Goal: Information Seeking & Learning: Learn about a topic

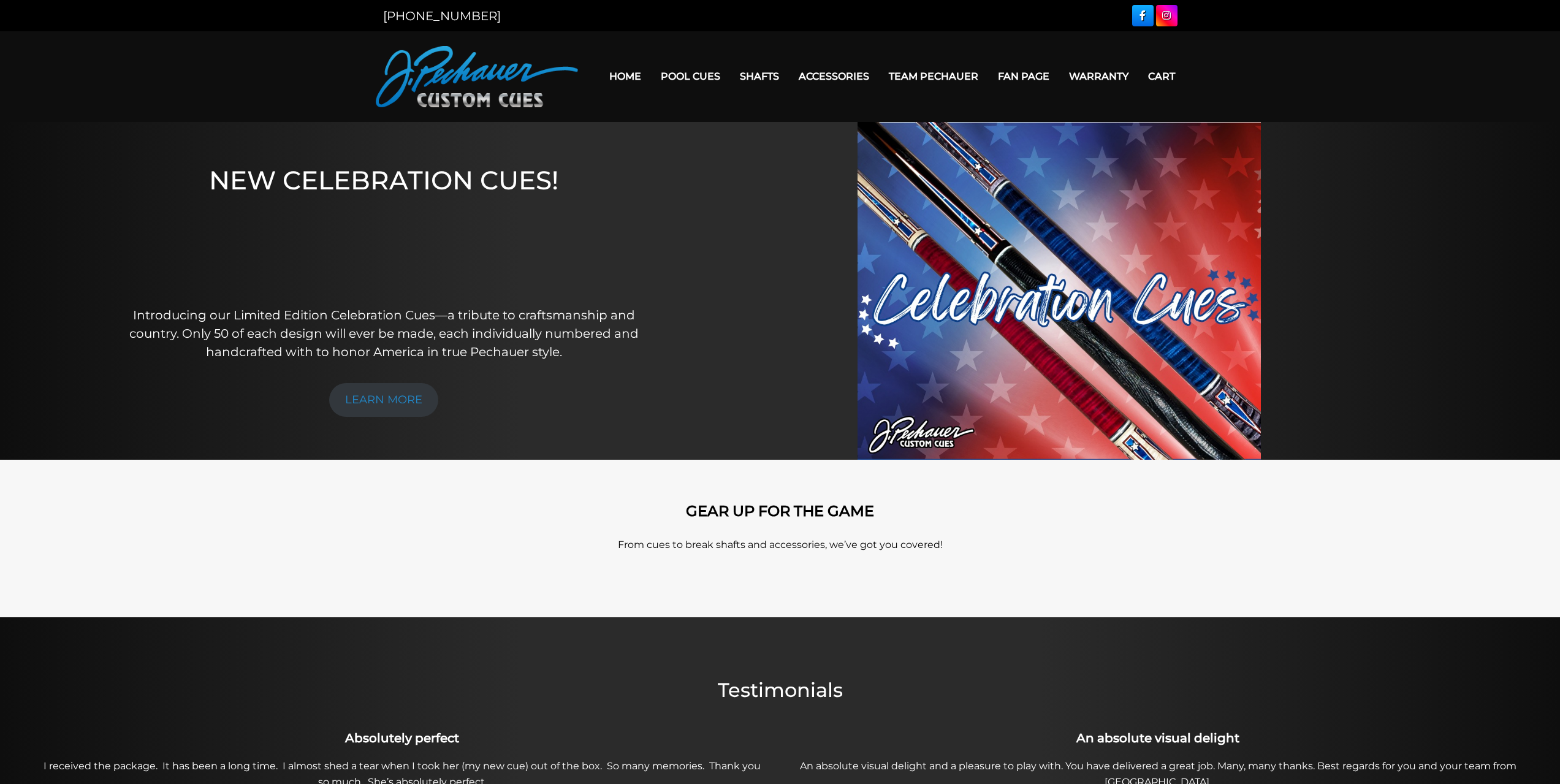
click at [701, 276] on link "[PERSON_NAME] Collection" at bounding box center [728, 267] width 151 height 17
click at [676, 223] on link "Retired Cues" at bounding box center [728, 215] width 151 height 17
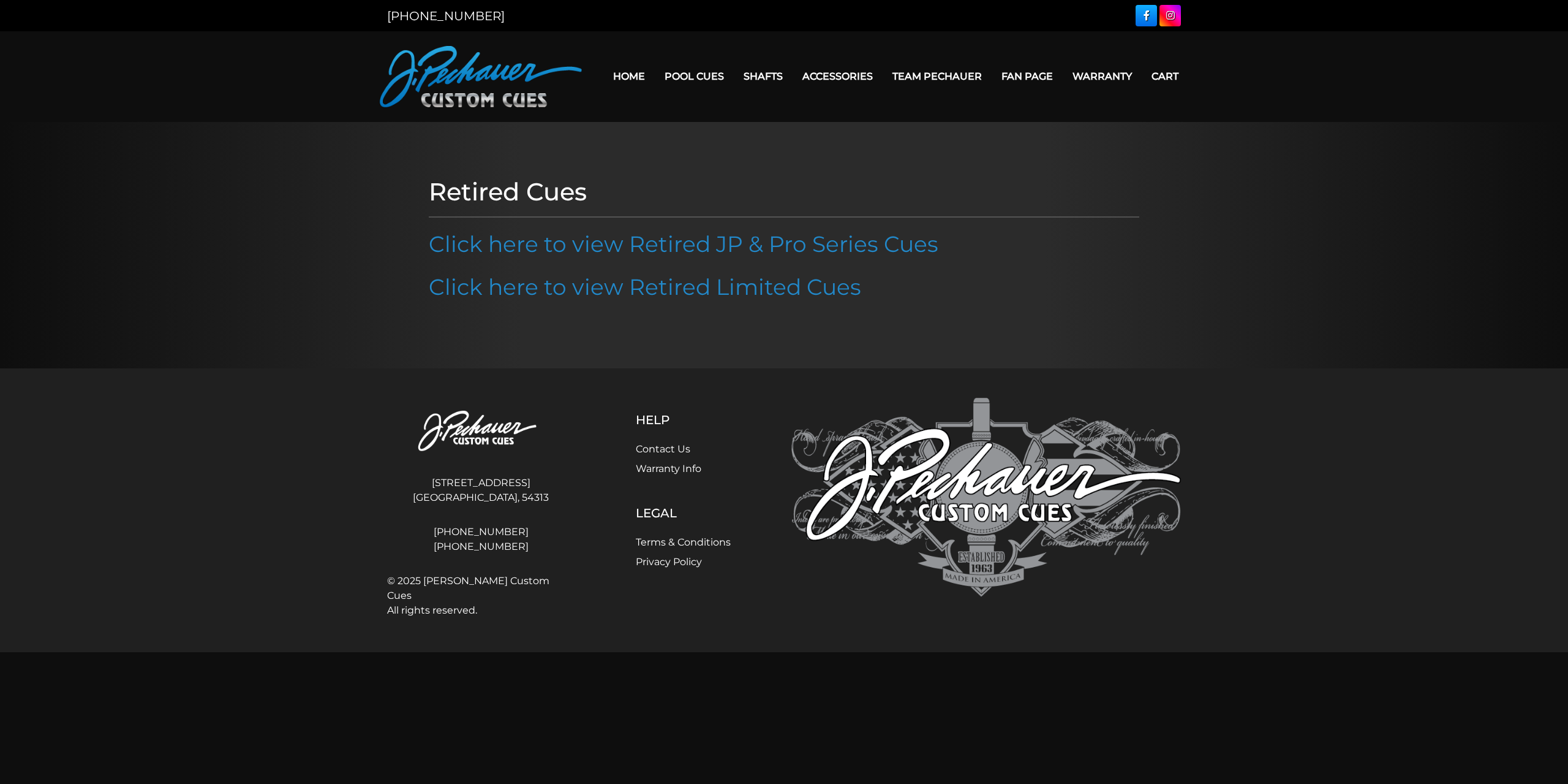
click at [661, 283] on link "Click here to view Retired Limited Cues" at bounding box center [644, 286] width 432 height 27
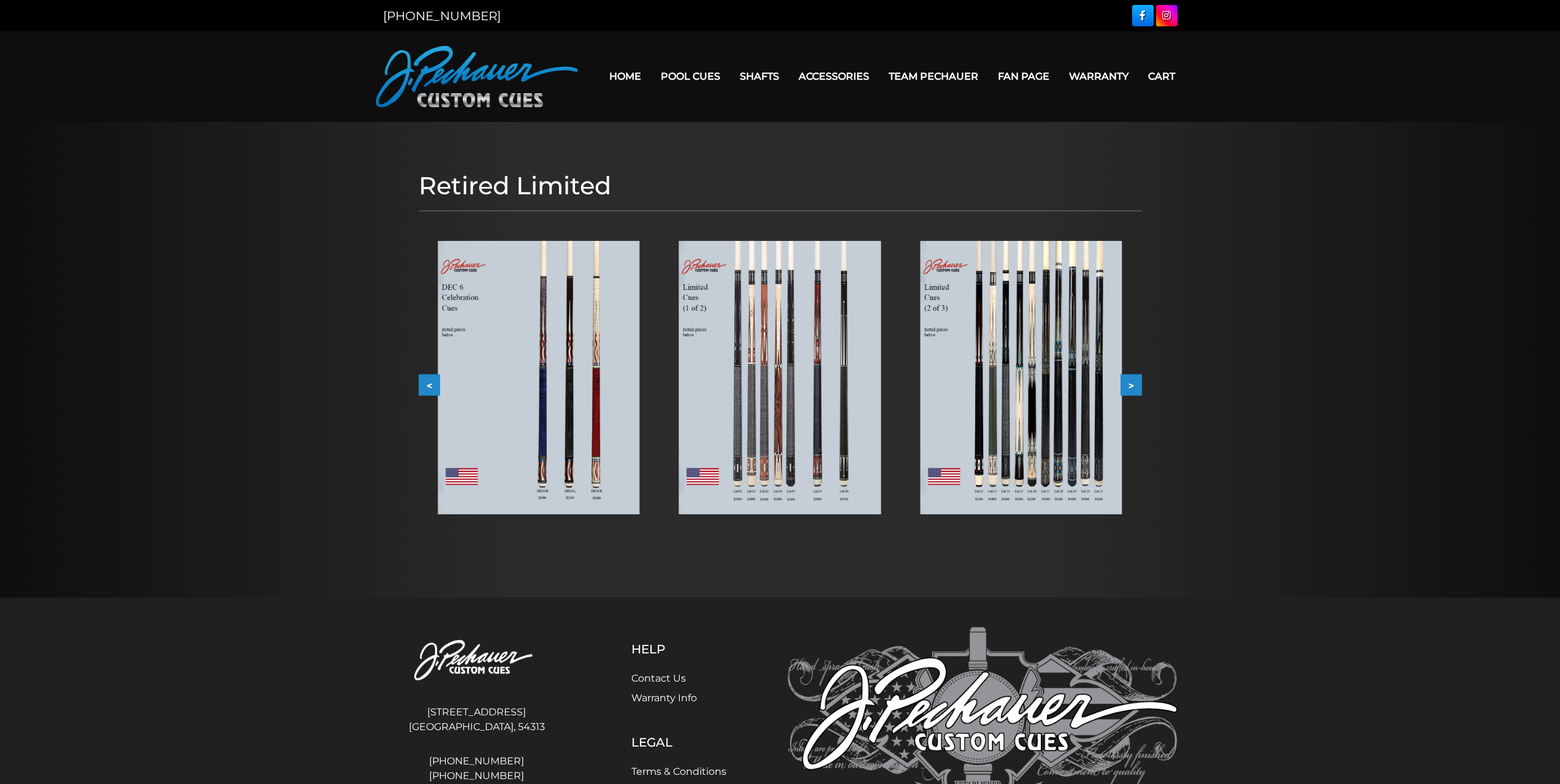
click at [1134, 379] on button ">" at bounding box center [1131, 384] width 21 height 21
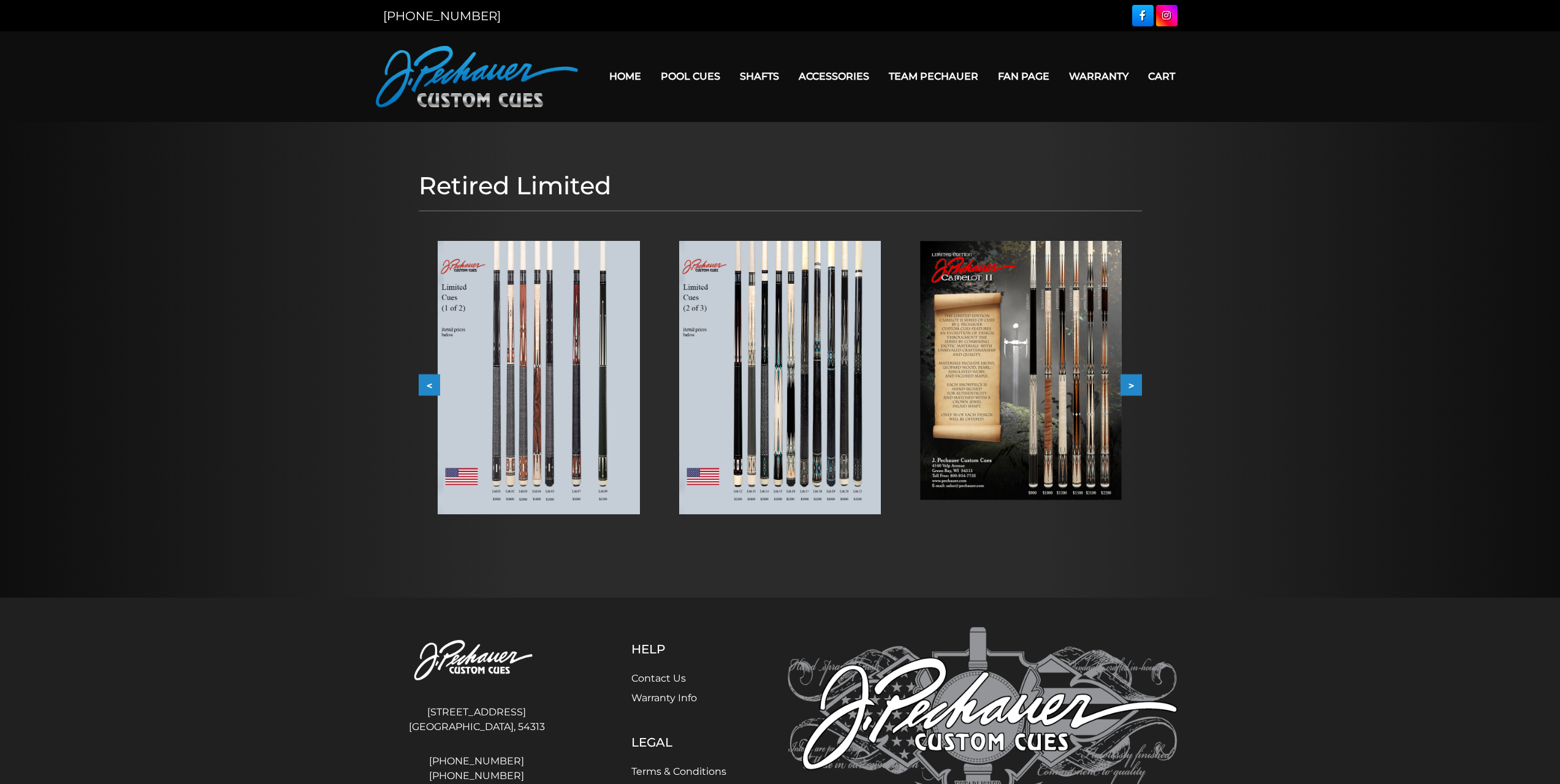
click at [1134, 379] on button ">" at bounding box center [1131, 384] width 21 height 21
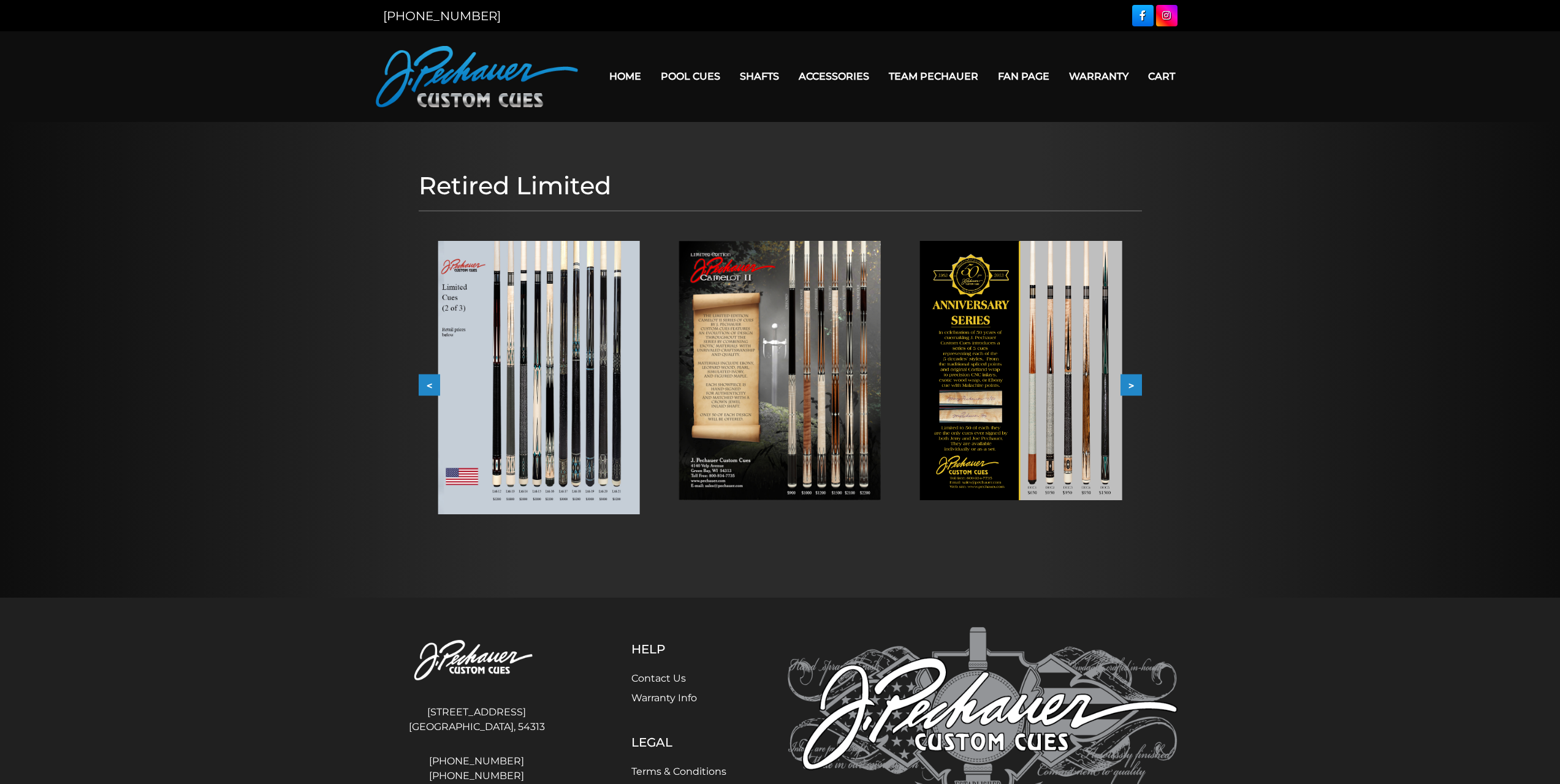
click at [1134, 379] on button ">" at bounding box center [1131, 384] width 21 height 21
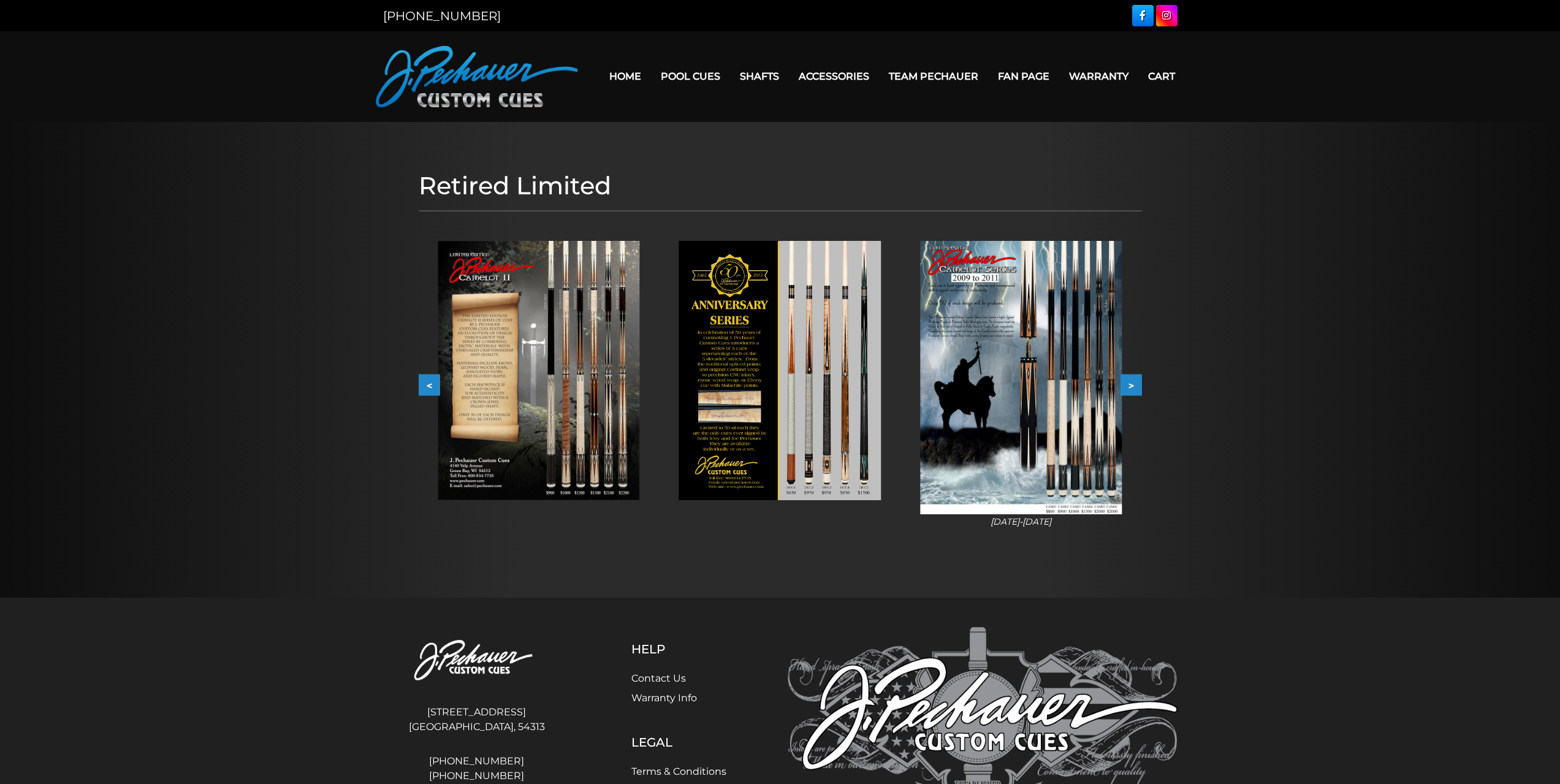
click at [1135, 380] on button ">" at bounding box center [1131, 384] width 21 height 21
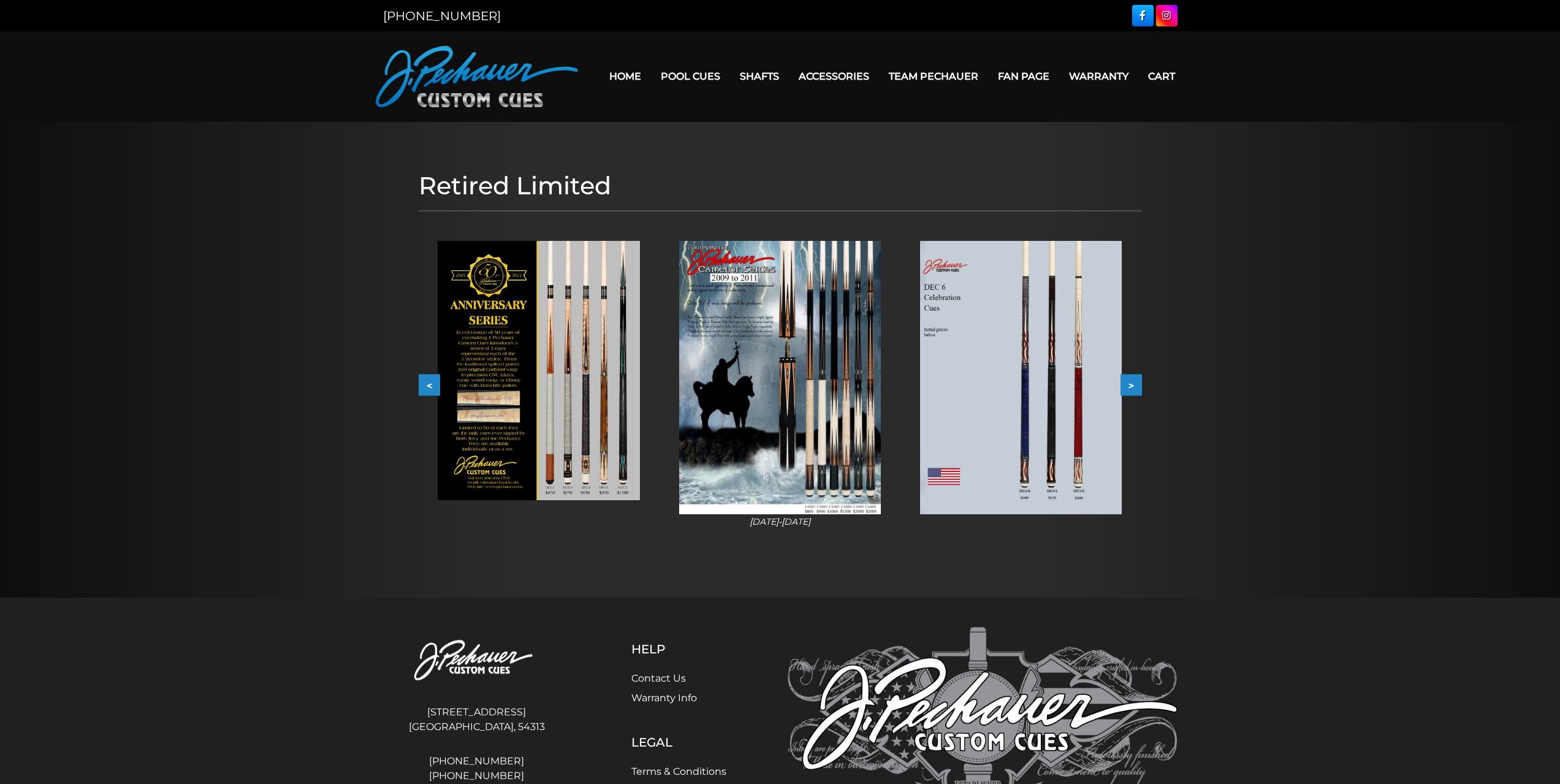
click at [1135, 380] on button ">" at bounding box center [1131, 384] width 21 height 21
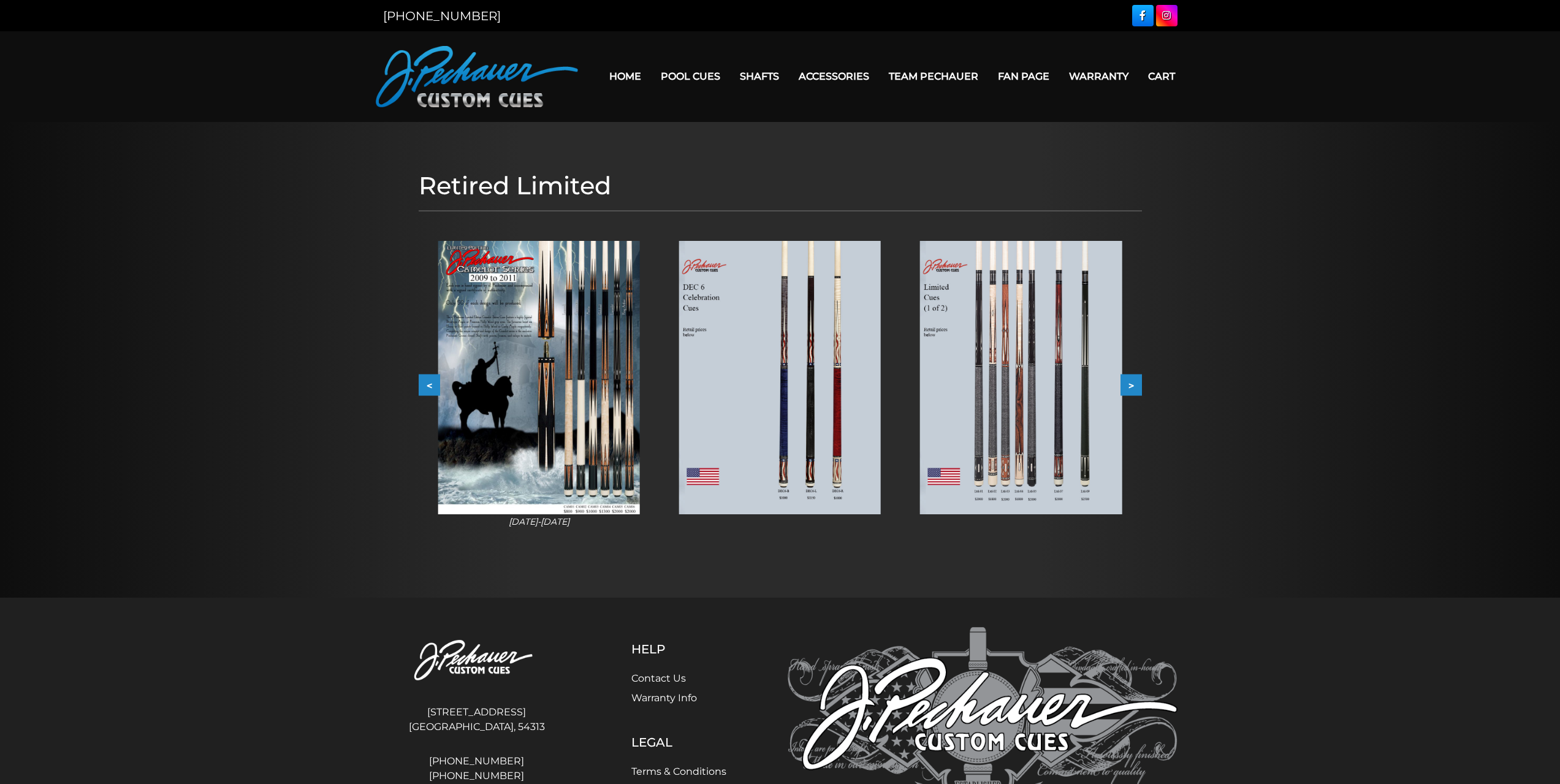
click at [1137, 381] on button ">" at bounding box center [1131, 384] width 21 height 21
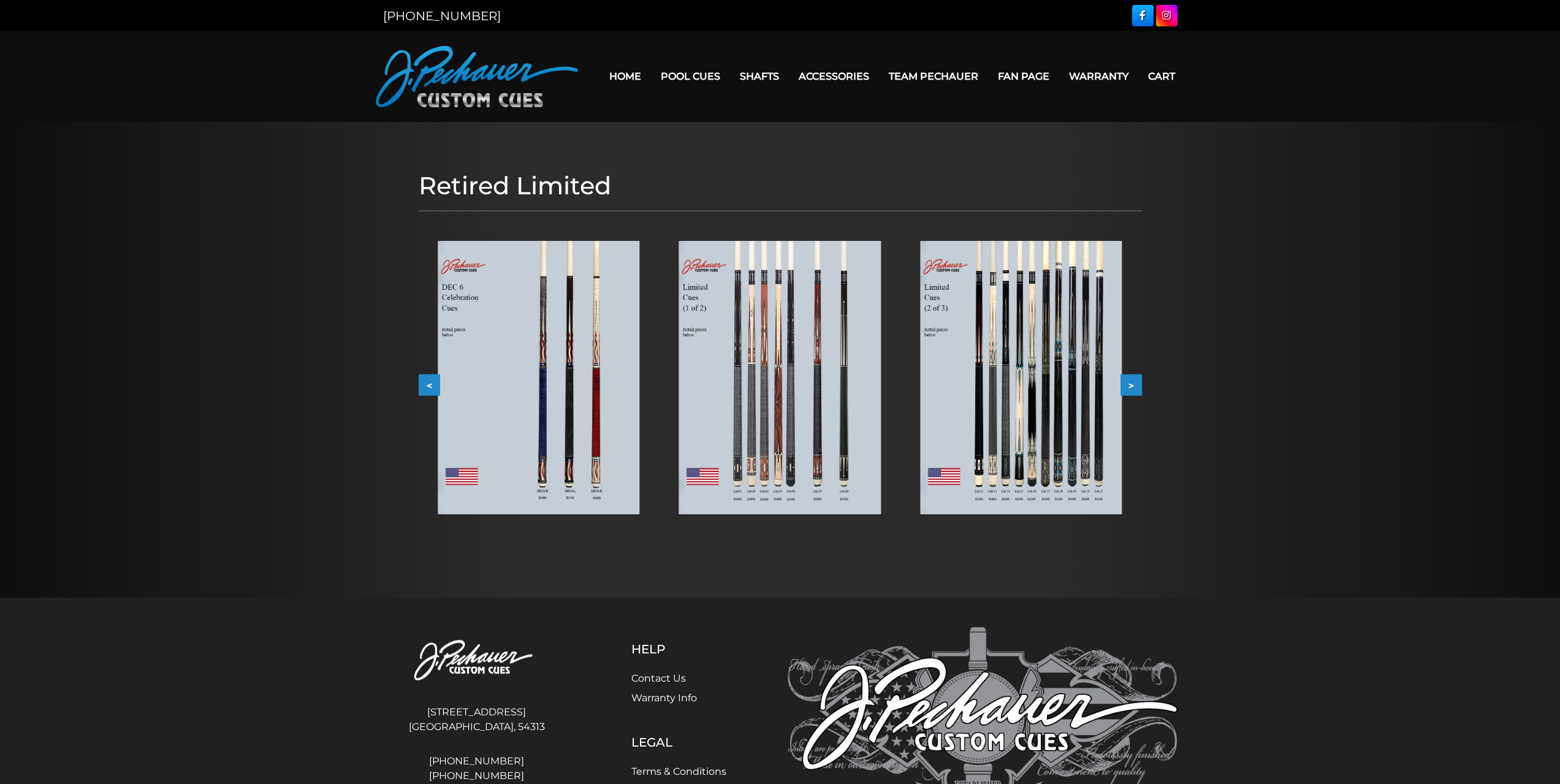
click at [1137, 381] on button ">" at bounding box center [1131, 384] width 21 height 21
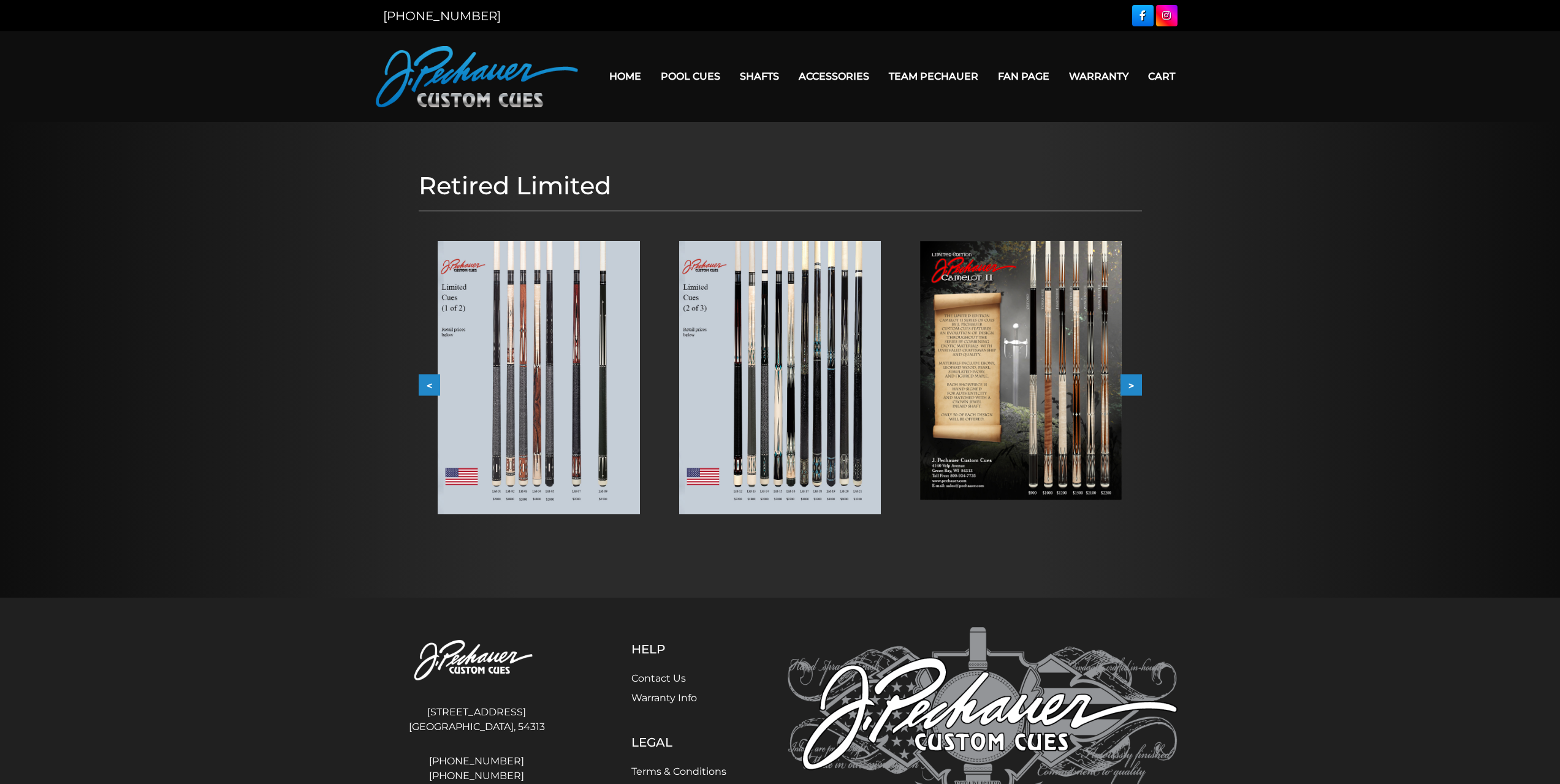
click at [1135, 380] on button ">" at bounding box center [1131, 384] width 21 height 21
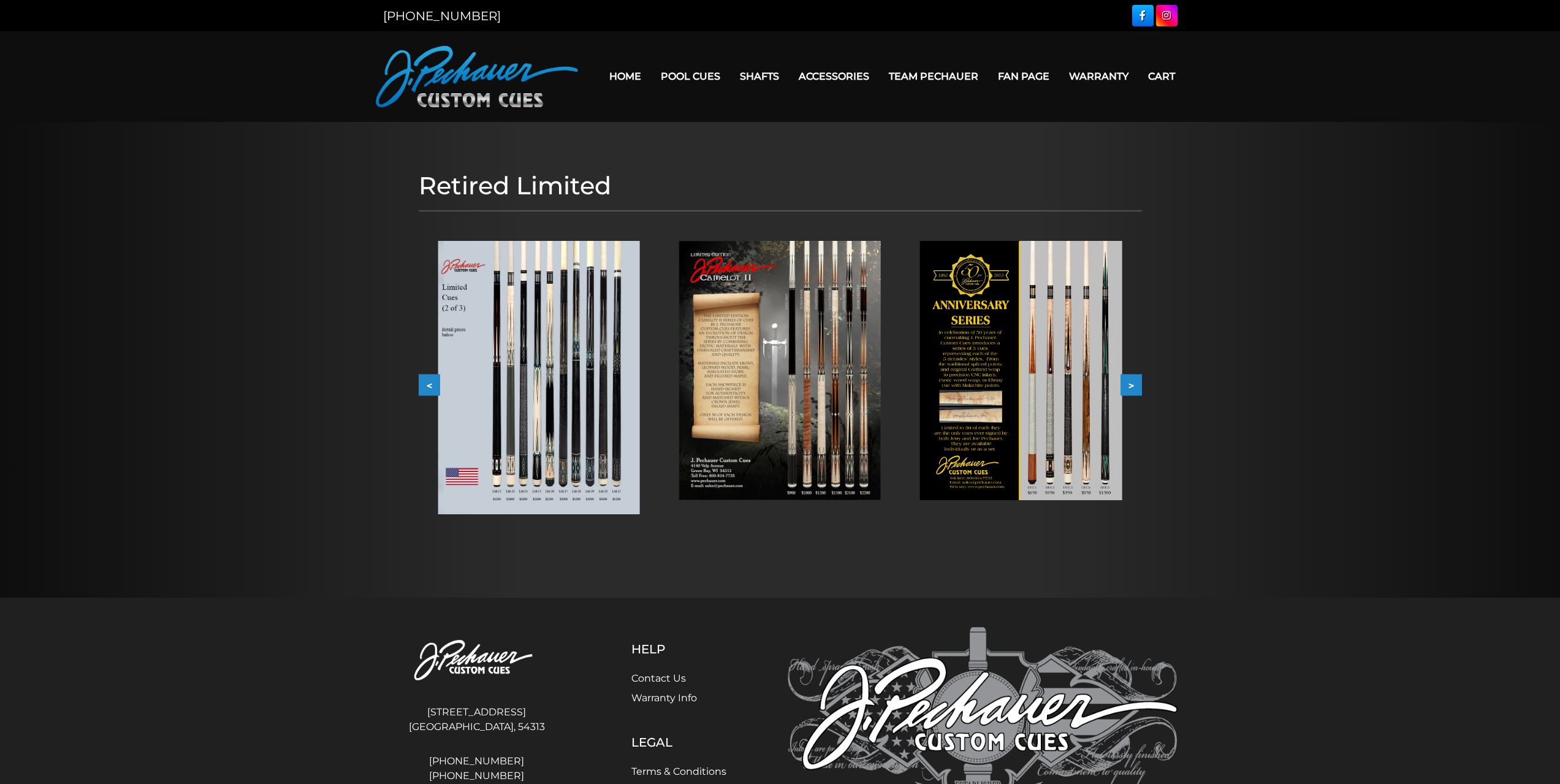
click at [1135, 380] on button ">" at bounding box center [1131, 384] width 21 height 21
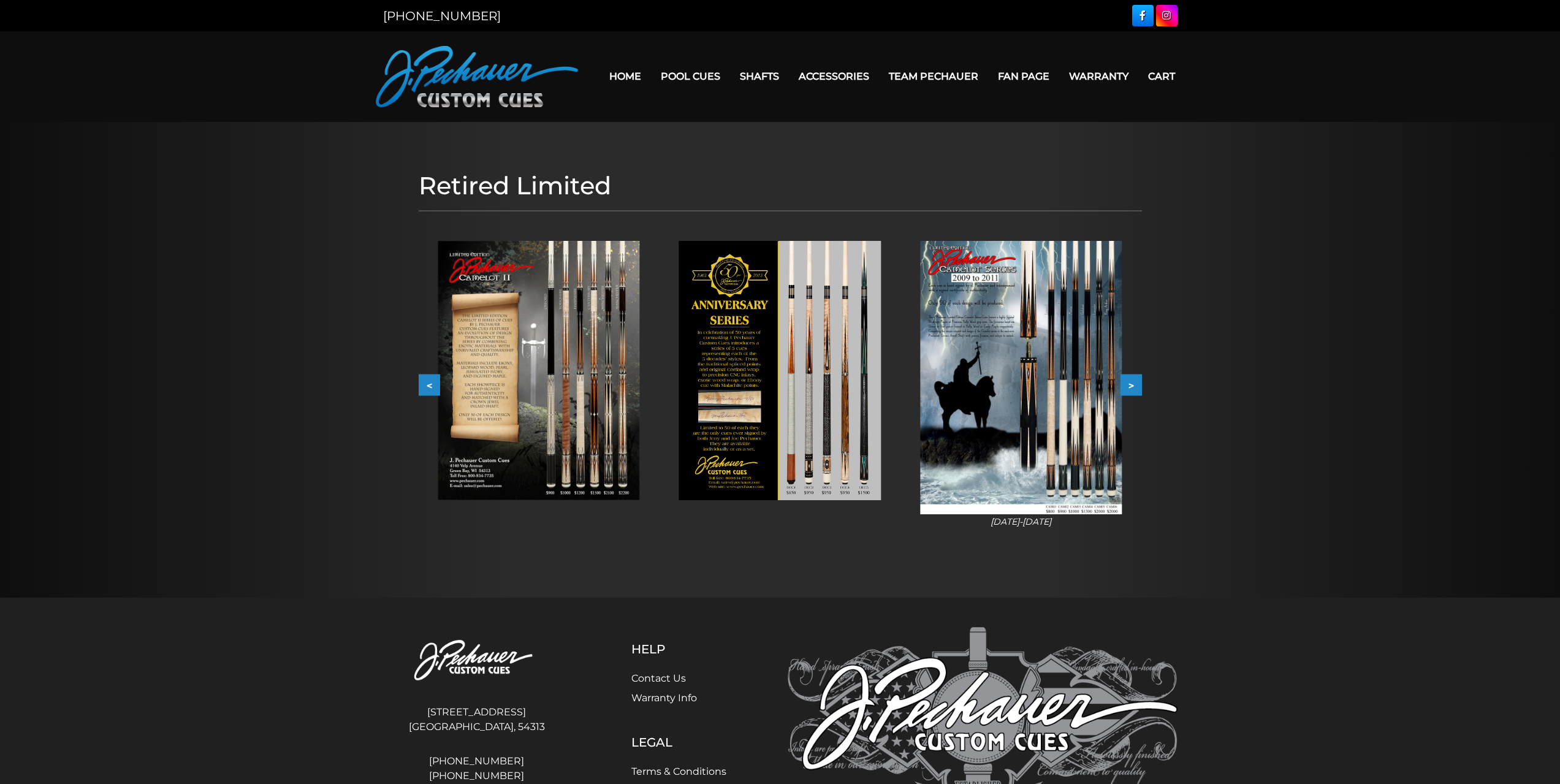
click at [1135, 380] on button ">" at bounding box center [1131, 384] width 21 height 21
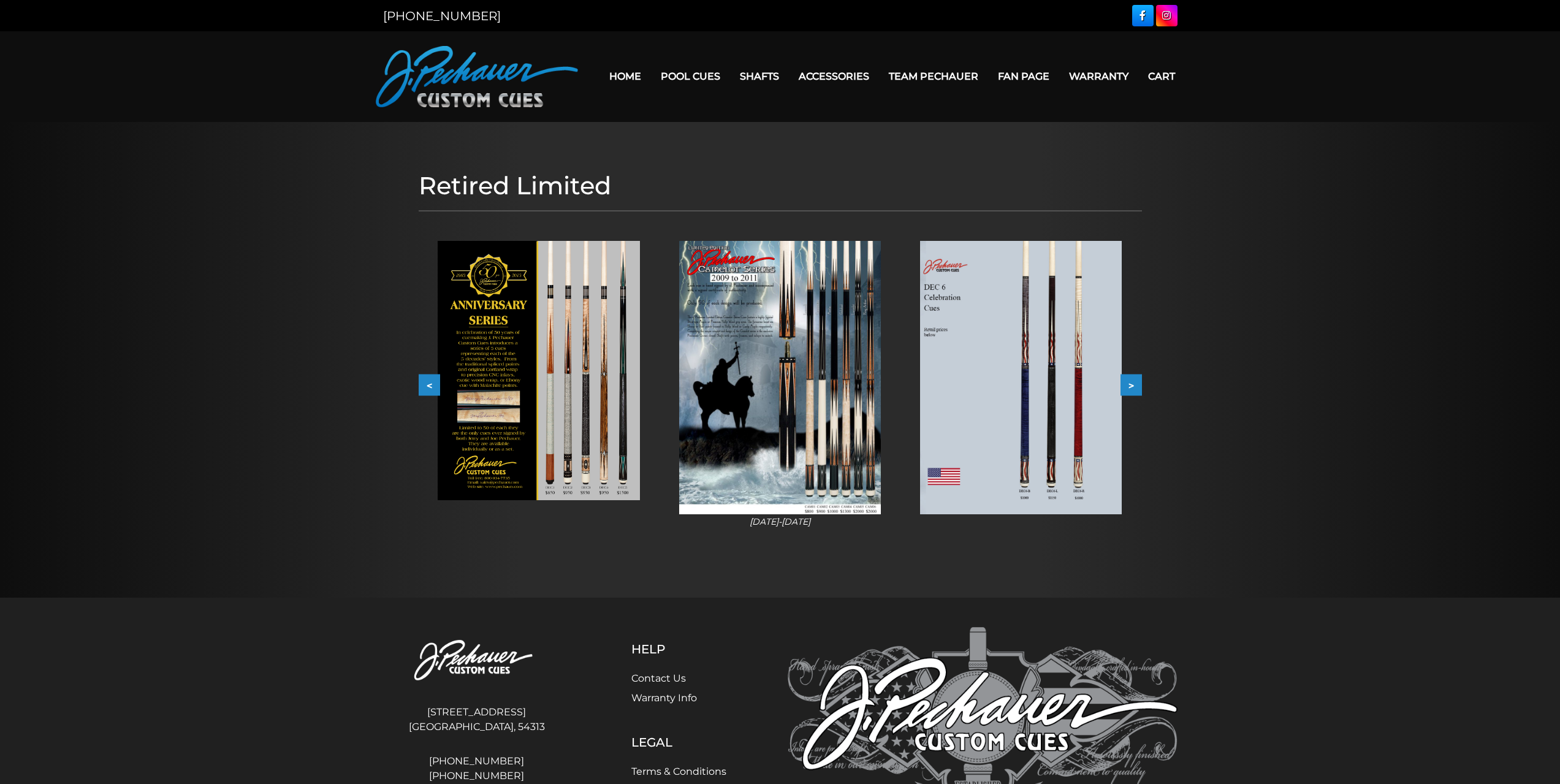
click at [1135, 380] on button ">" at bounding box center [1131, 384] width 21 height 21
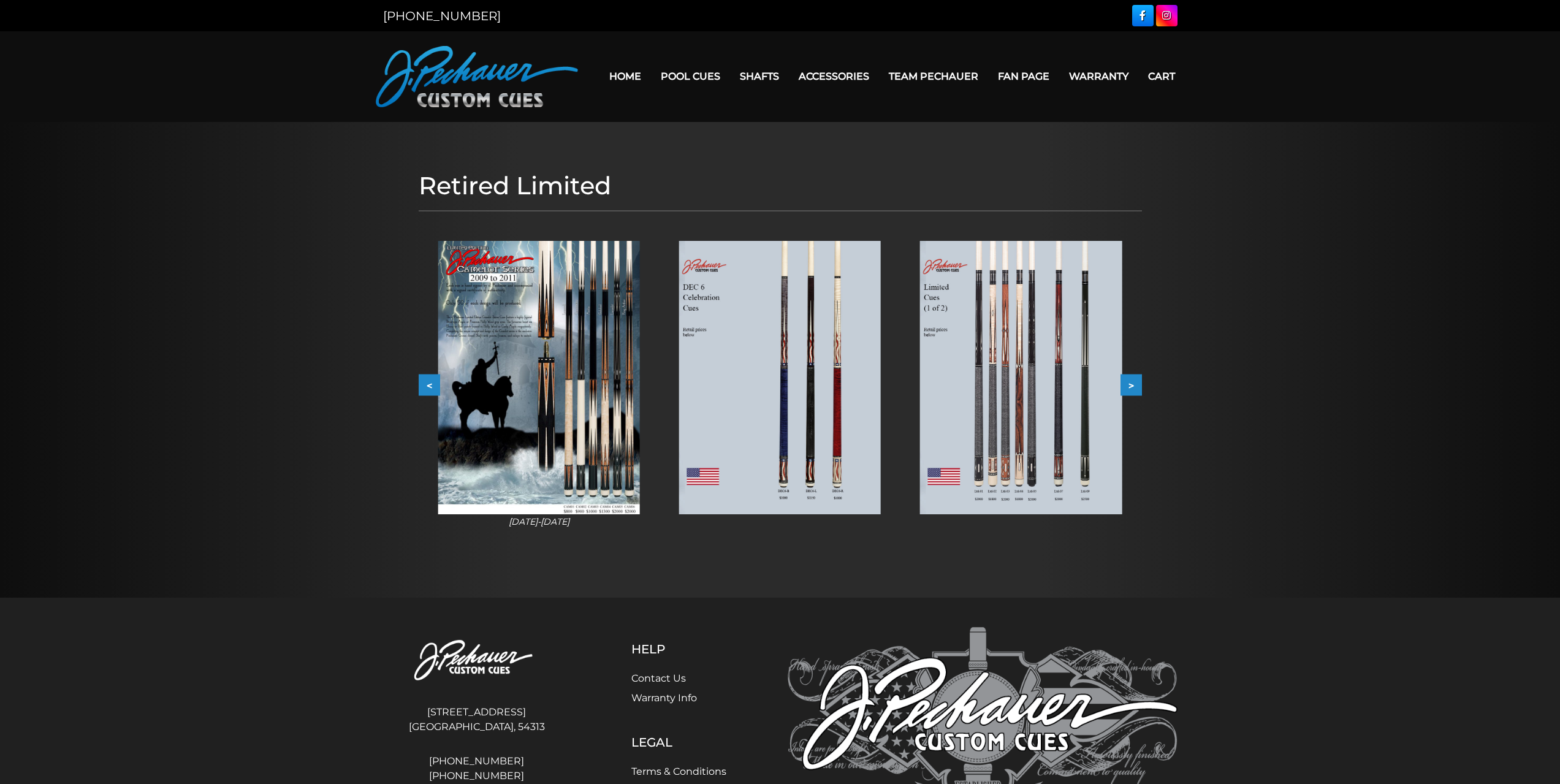
click at [1135, 380] on button ">" at bounding box center [1131, 384] width 21 height 21
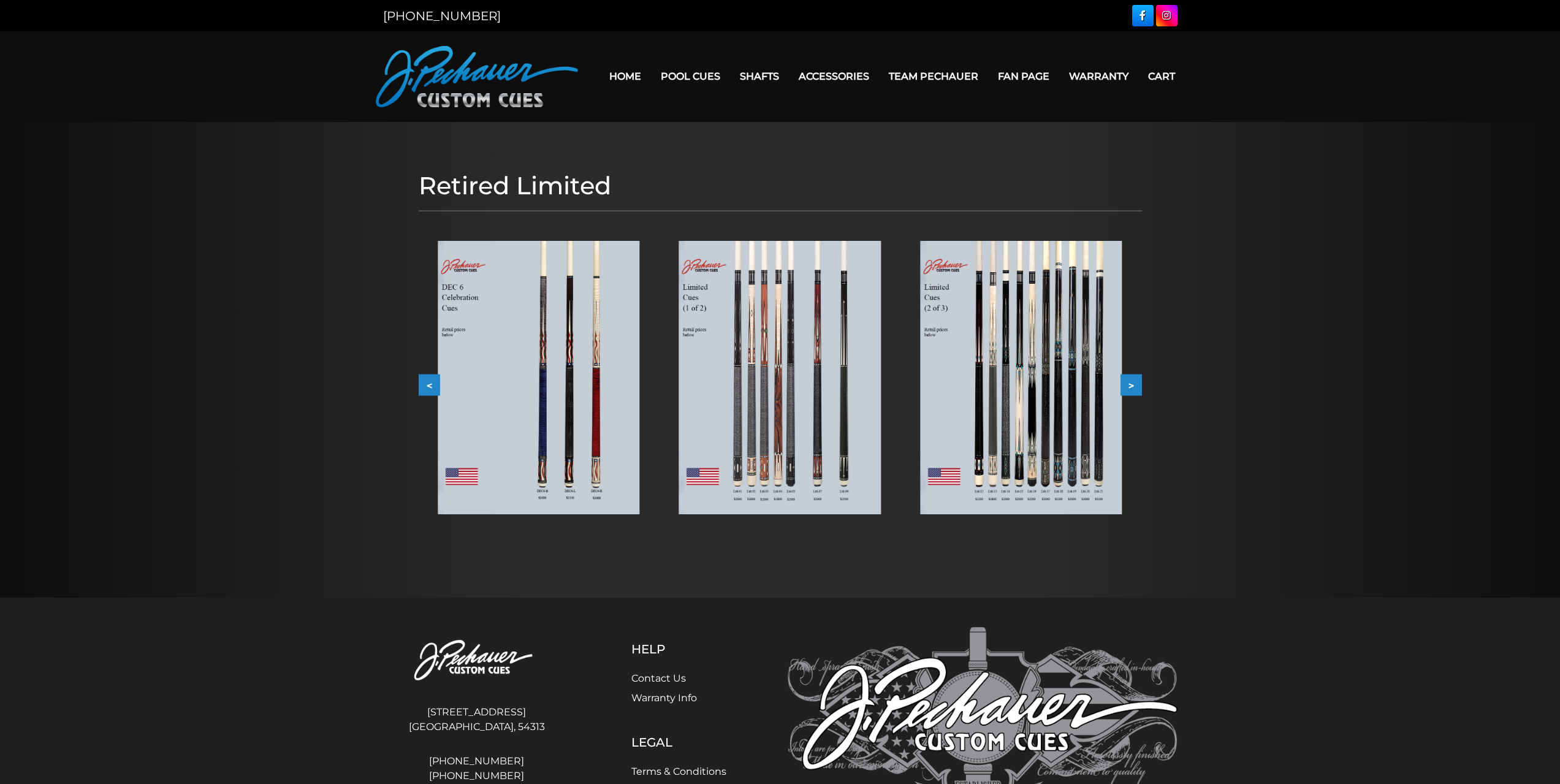
click at [1137, 378] on button ">" at bounding box center [1131, 384] width 21 height 21
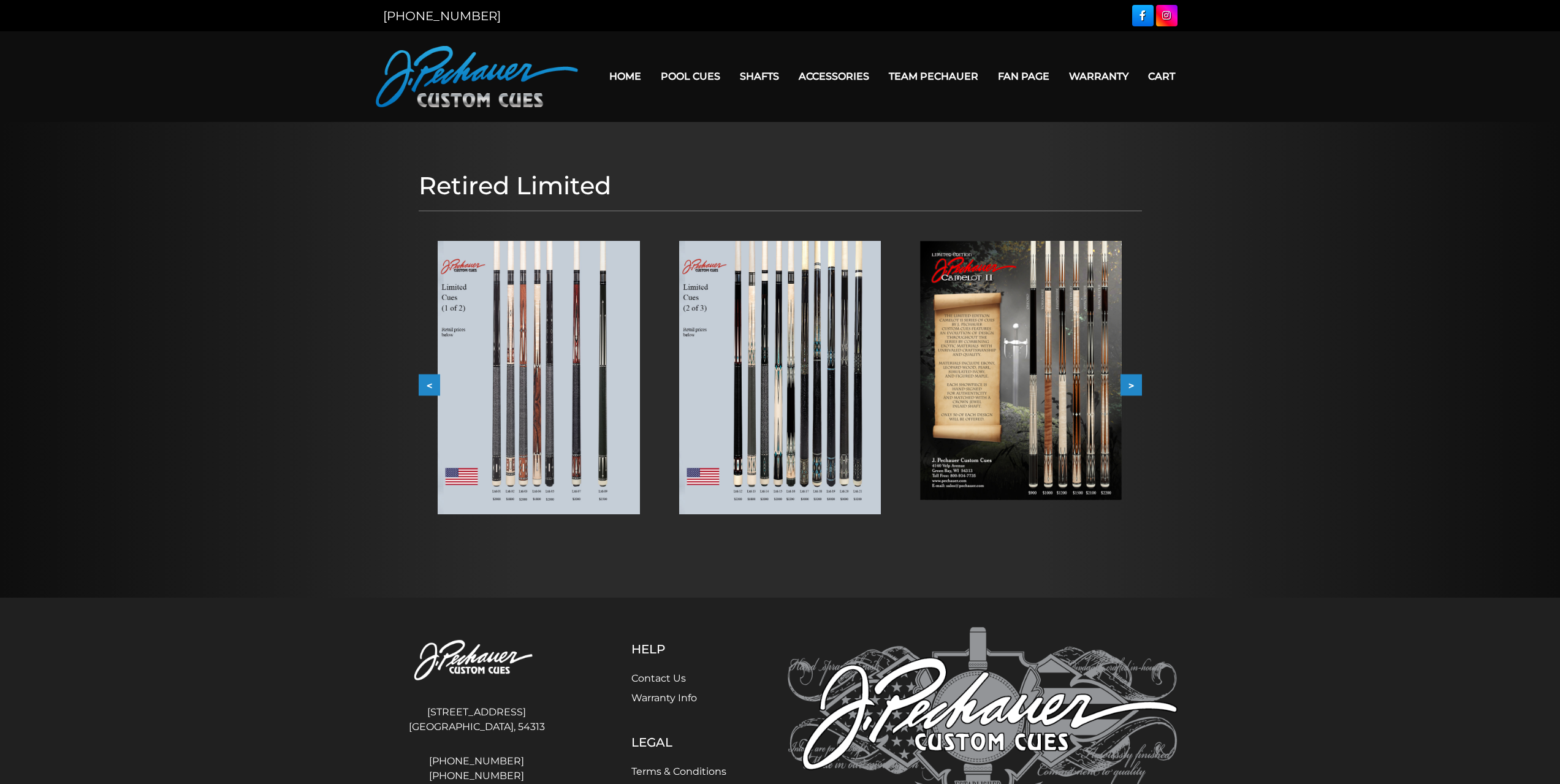
click at [1137, 378] on button ">" at bounding box center [1131, 384] width 21 height 21
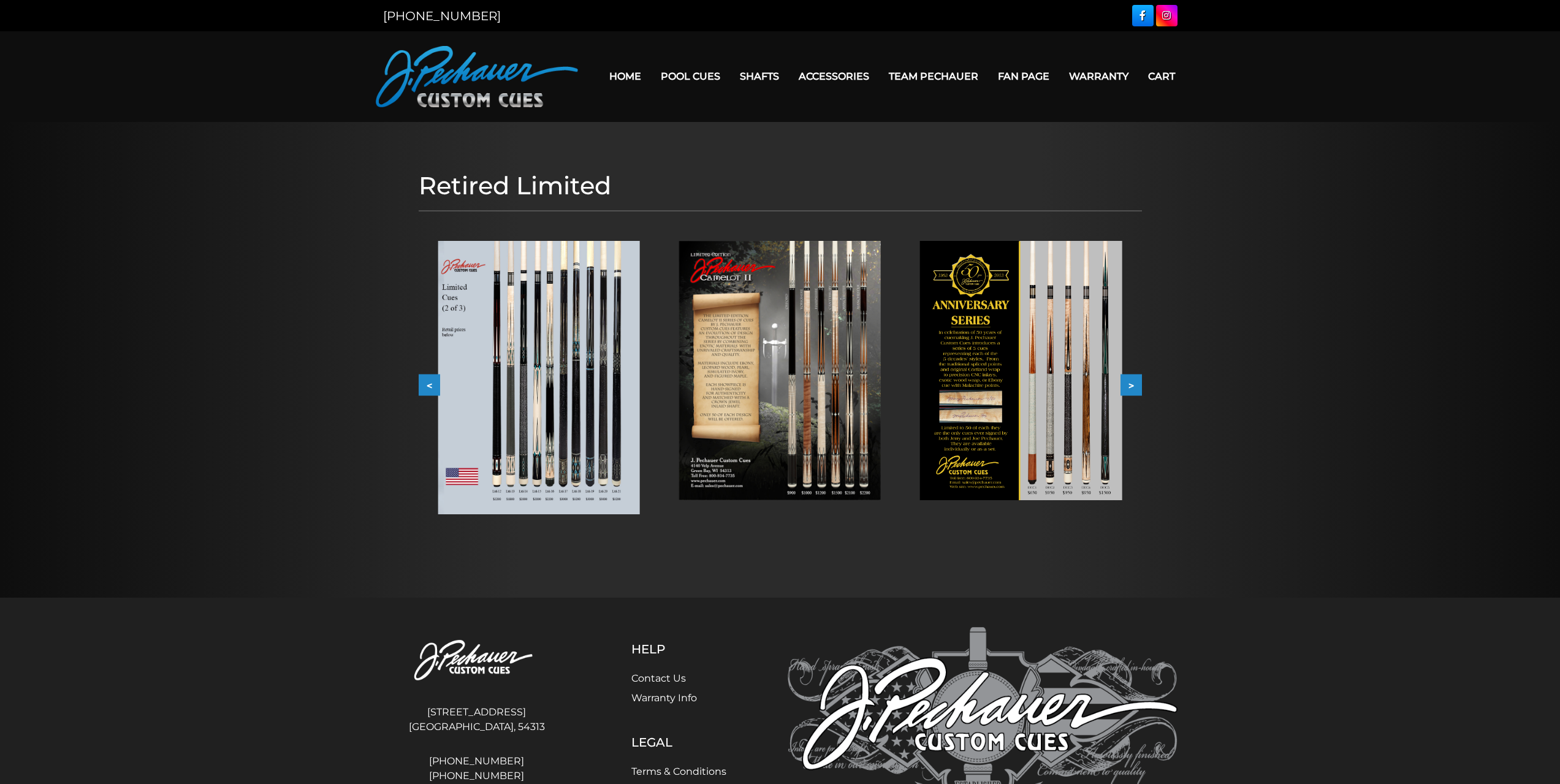
click at [1138, 375] on button ">" at bounding box center [1131, 384] width 21 height 21
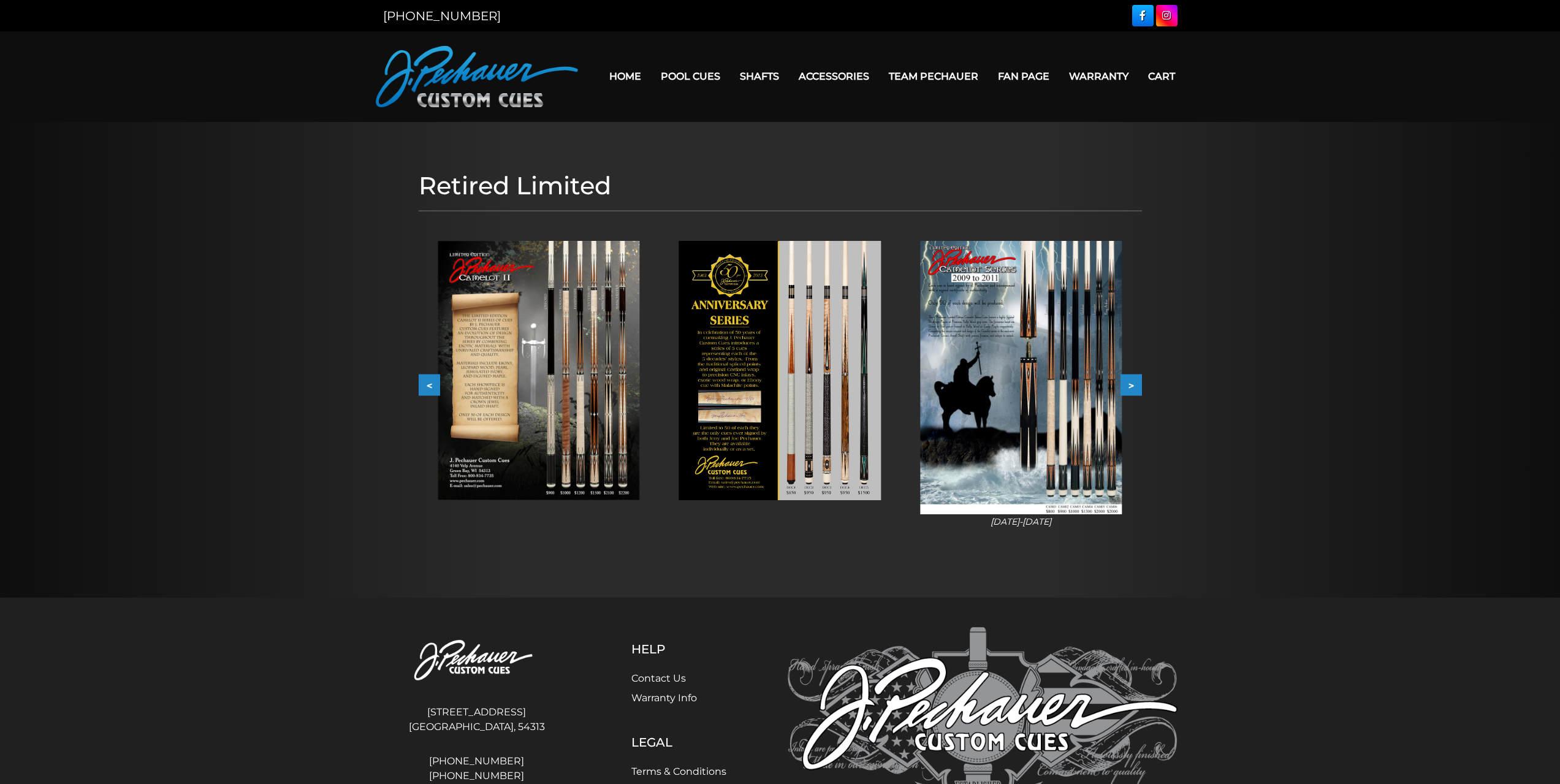
click at [1138, 375] on button ">" at bounding box center [1131, 384] width 21 height 21
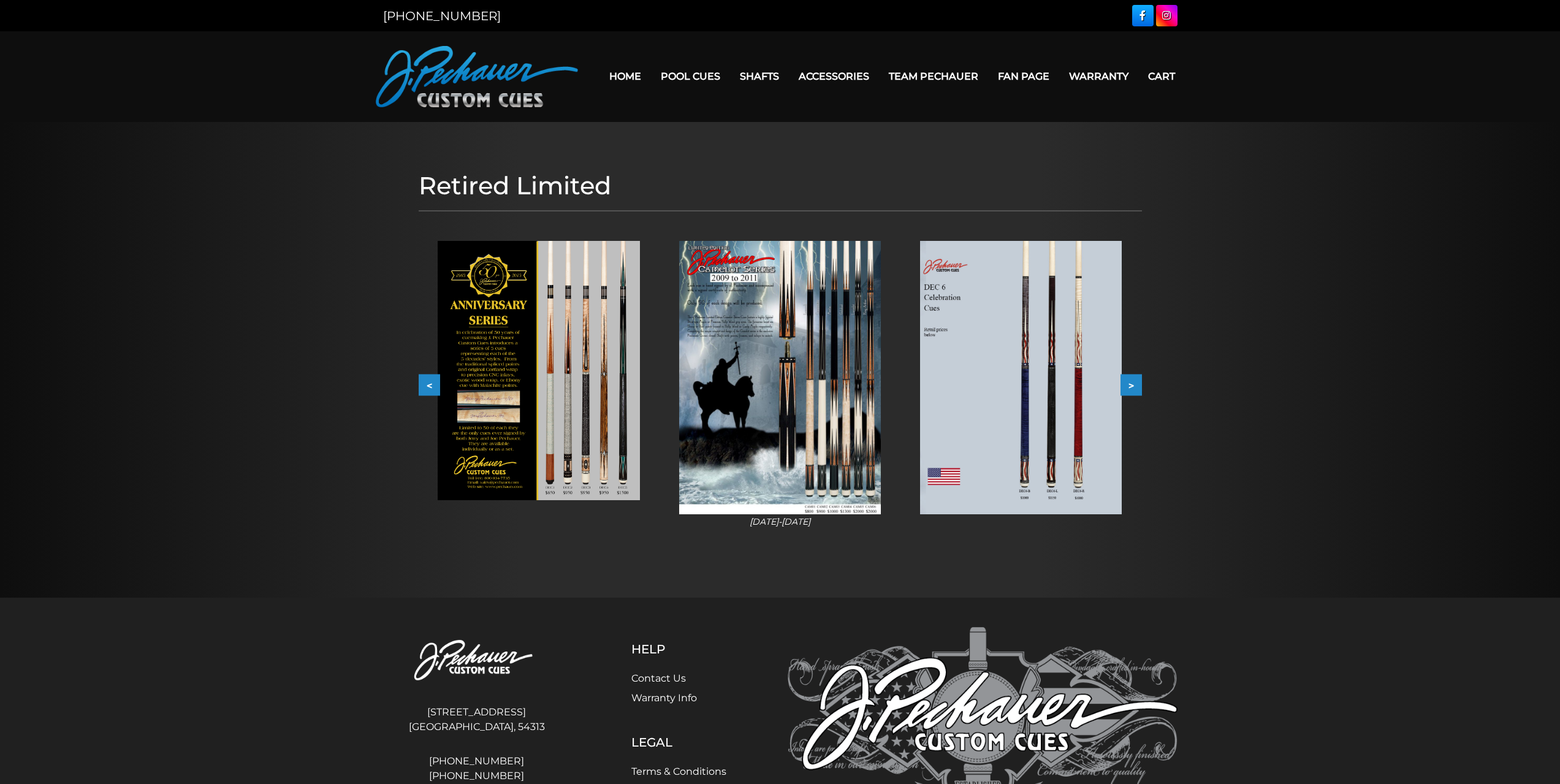
click at [1138, 375] on button ">" at bounding box center [1131, 384] width 21 height 21
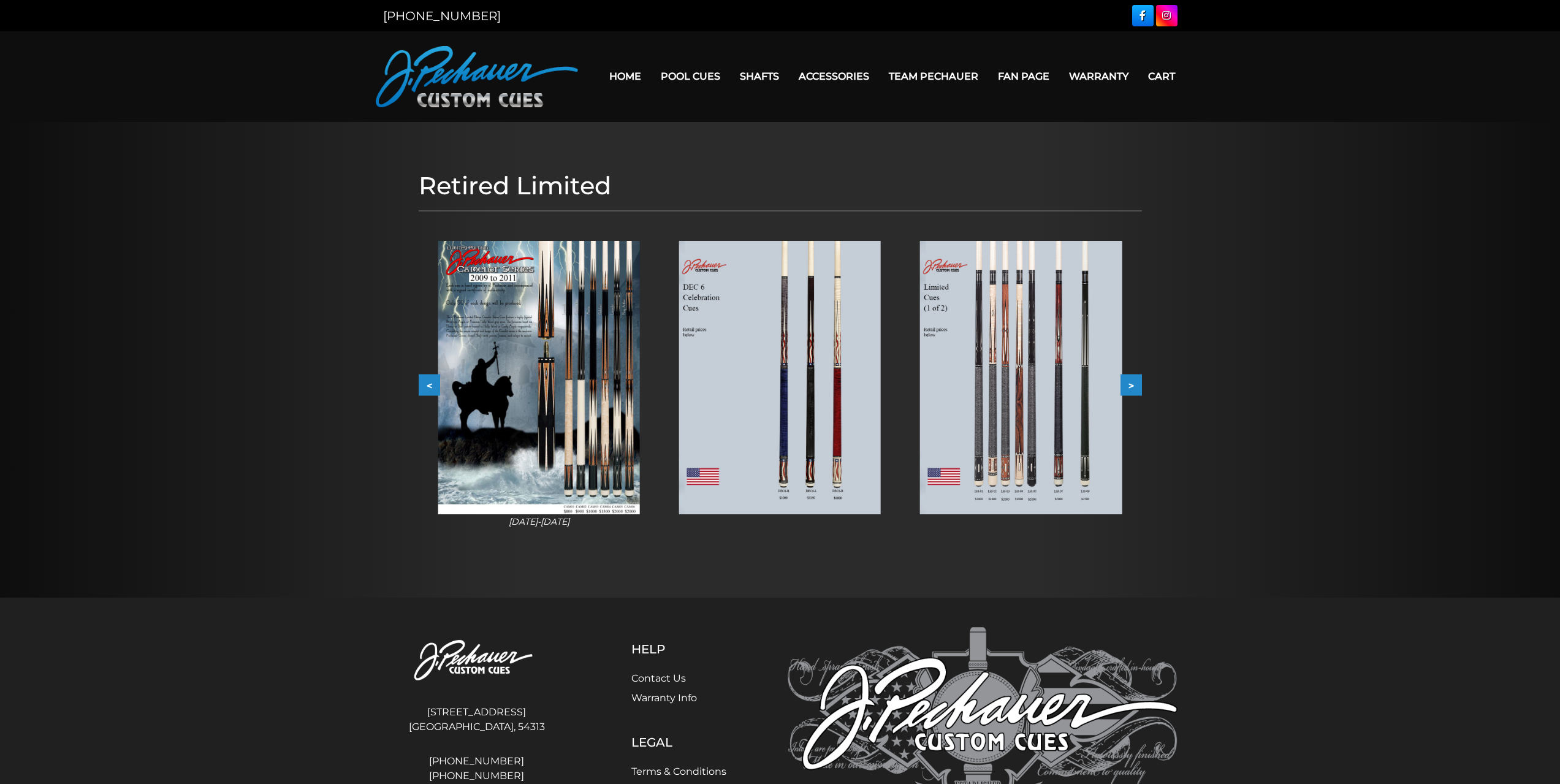
click at [1129, 388] on button ">" at bounding box center [1131, 384] width 21 height 21
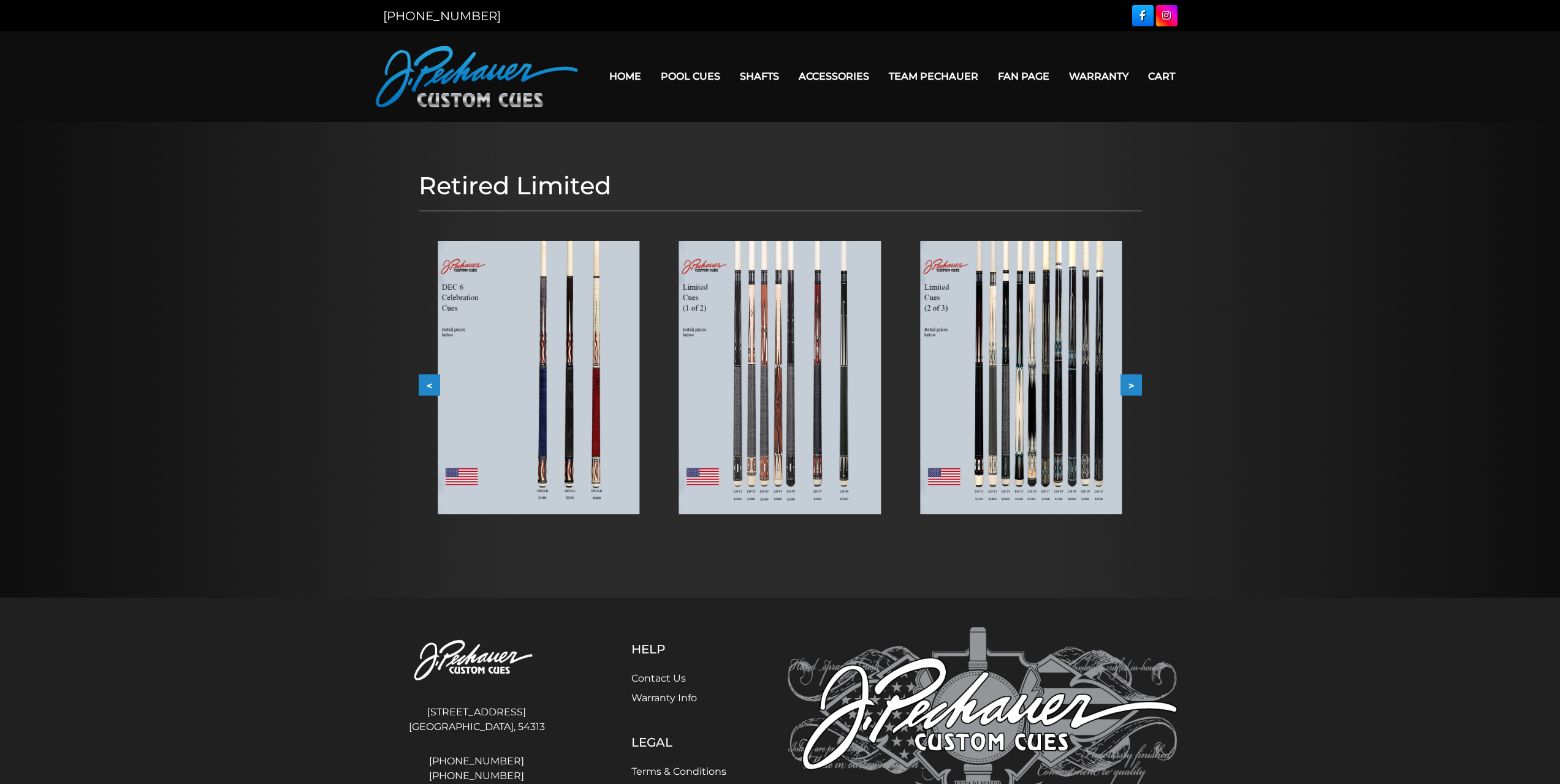
click at [1137, 382] on button ">" at bounding box center [1131, 384] width 21 height 21
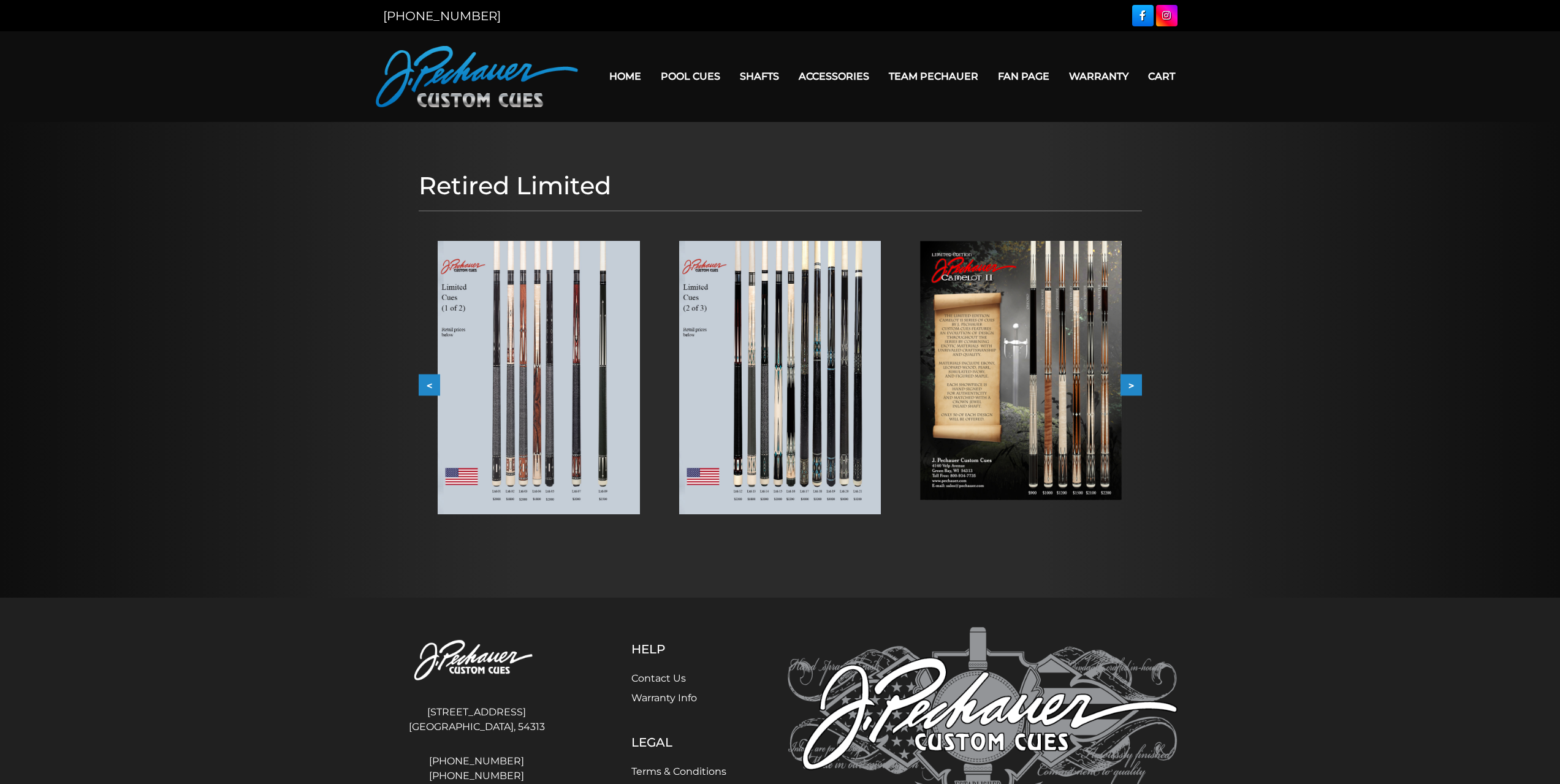
click at [666, 74] on link "Pool Cues" at bounding box center [690, 76] width 79 height 32
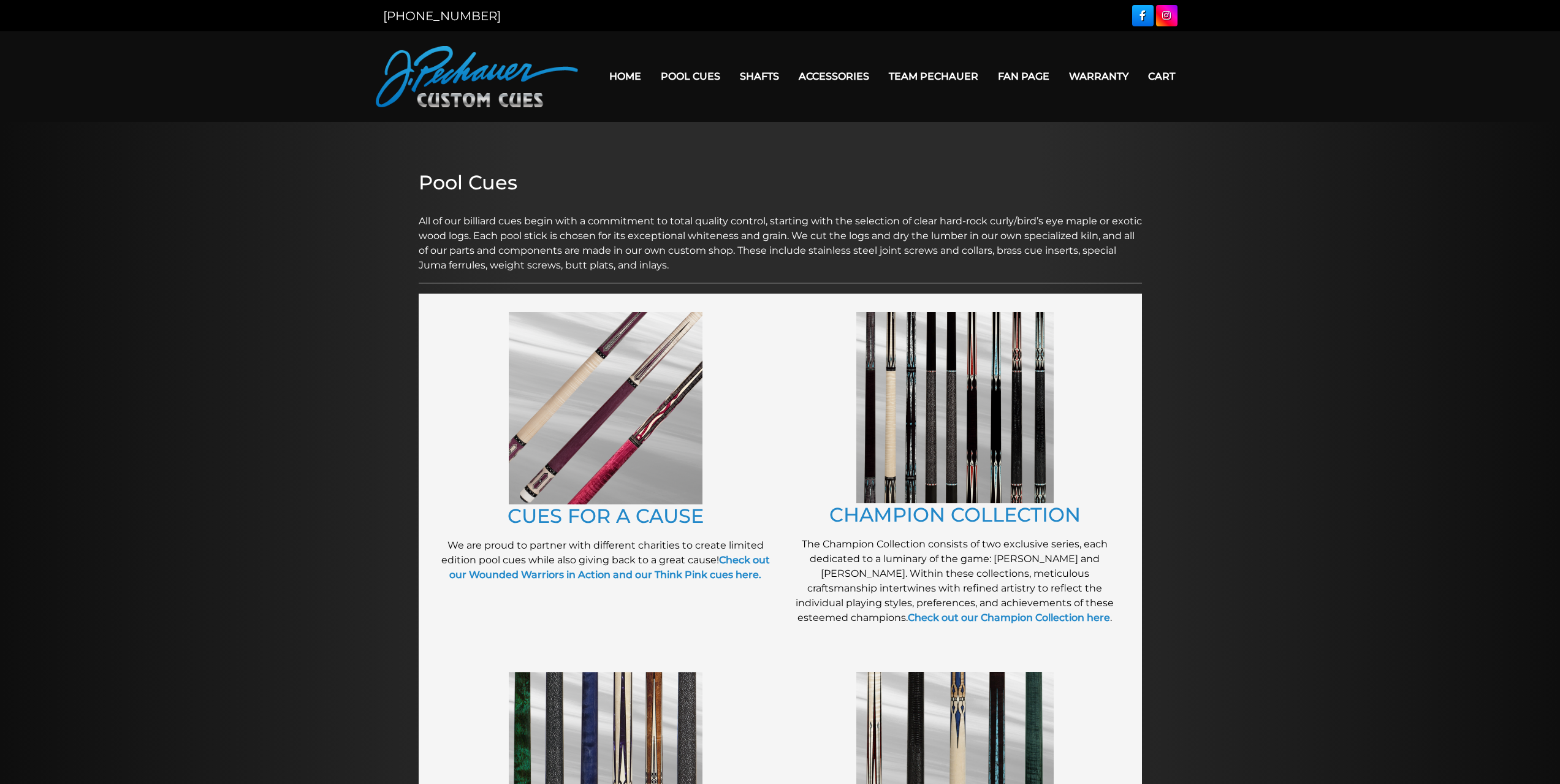
click at [709, 223] on link "Retired Cues" at bounding box center [728, 215] width 151 height 17
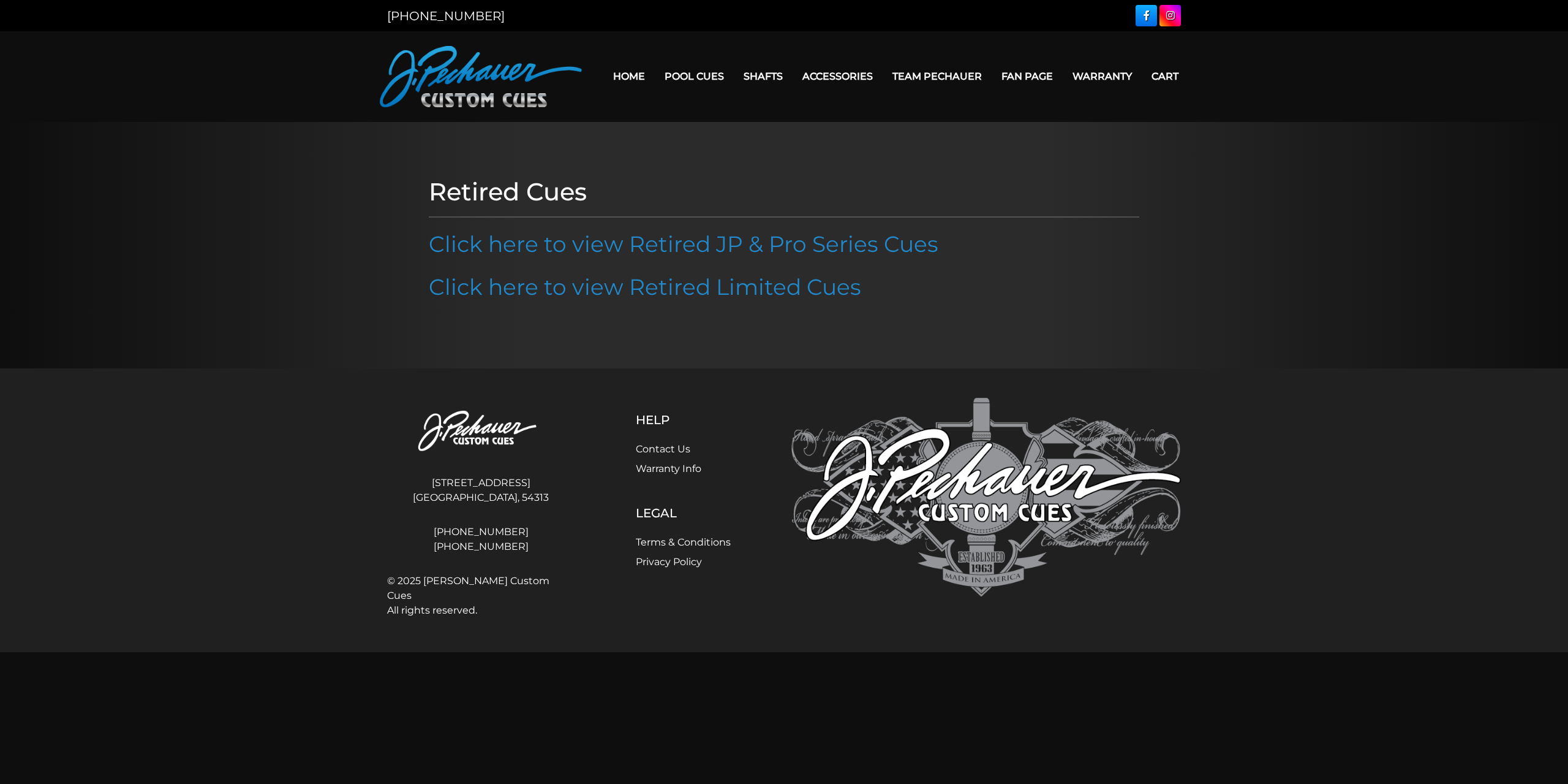
click at [679, 250] on link "Click here to view Retired JP & Pro Series Cues" at bounding box center [683, 244] width 510 height 27
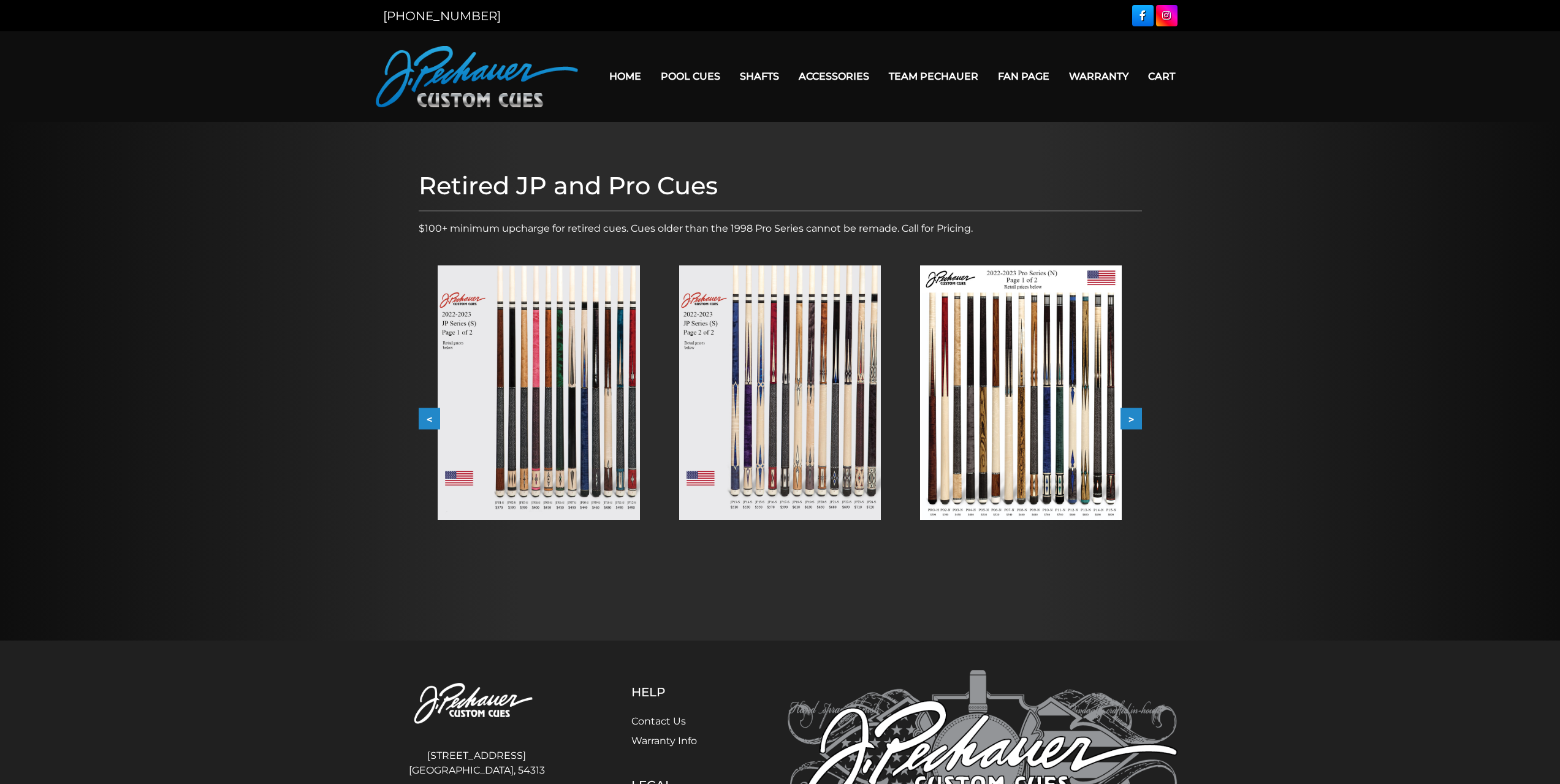
click at [1132, 408] on button ">" at bounding box center [1131, 418] width 21 height 21
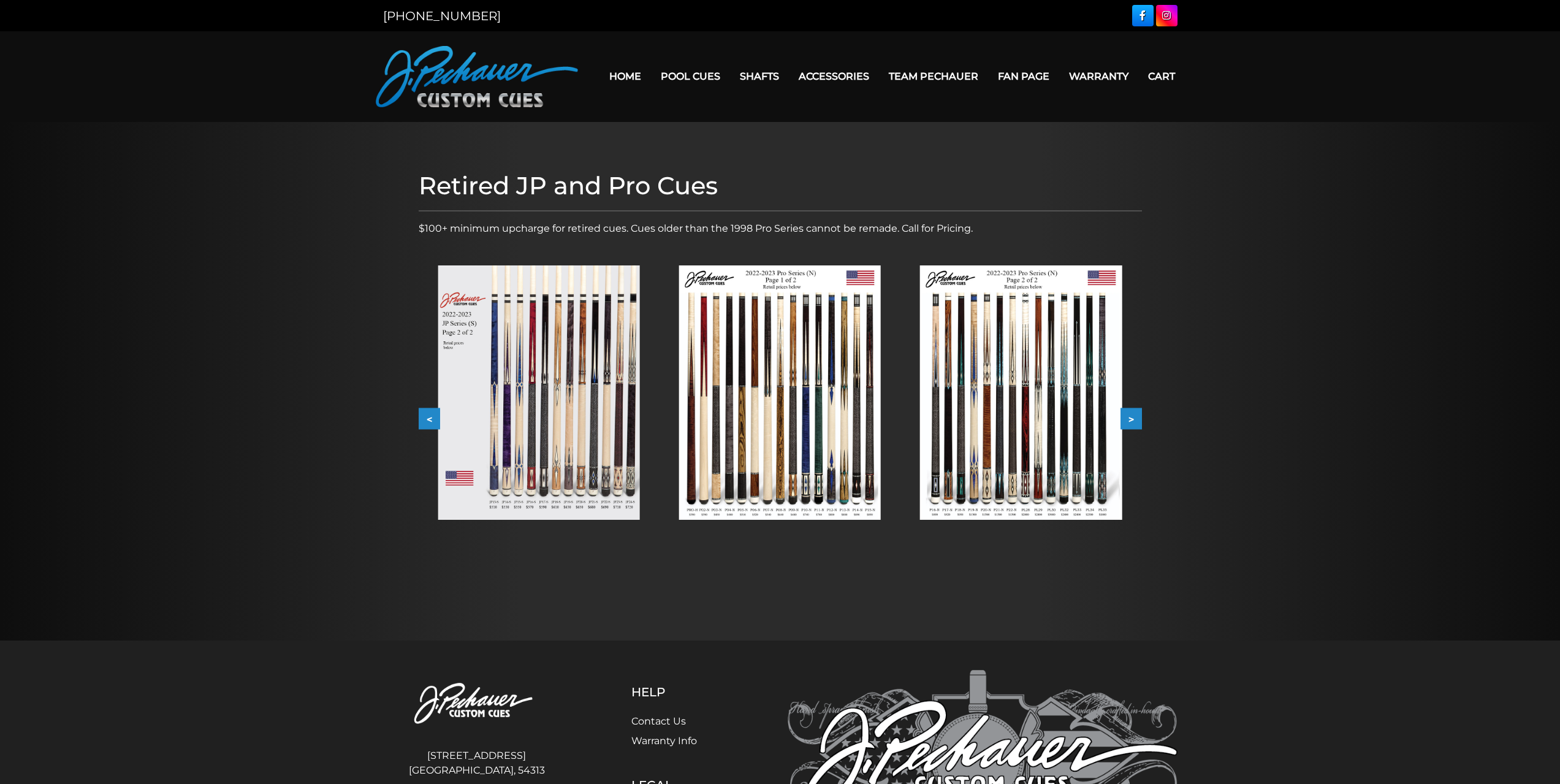
click at [1135, 417] on button ">" at bounding box center [1131, 418] width 21 height 21
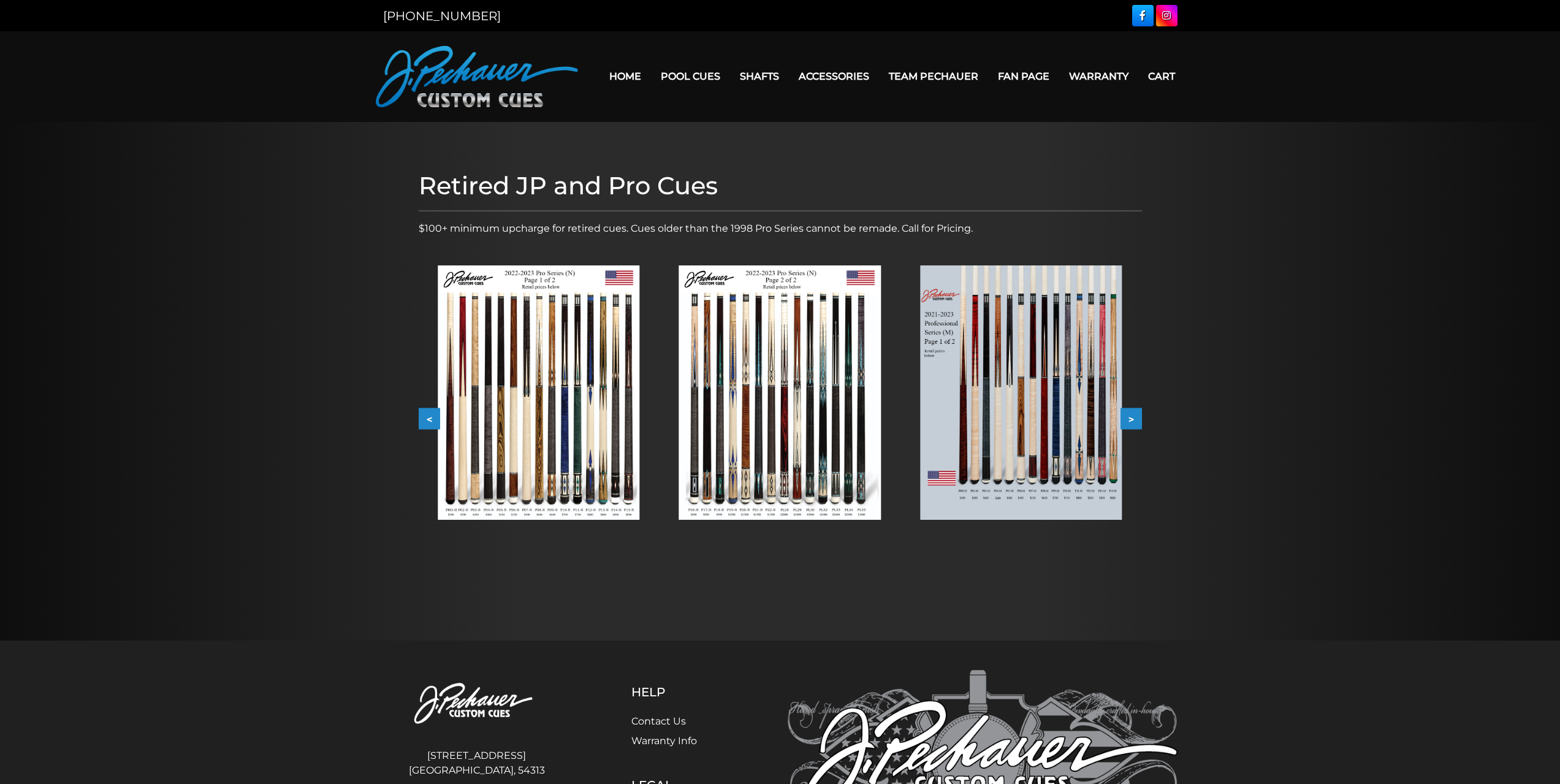
click at [1135, 417] on button ">" at bounding box center [1131, 418] width 21 height 21
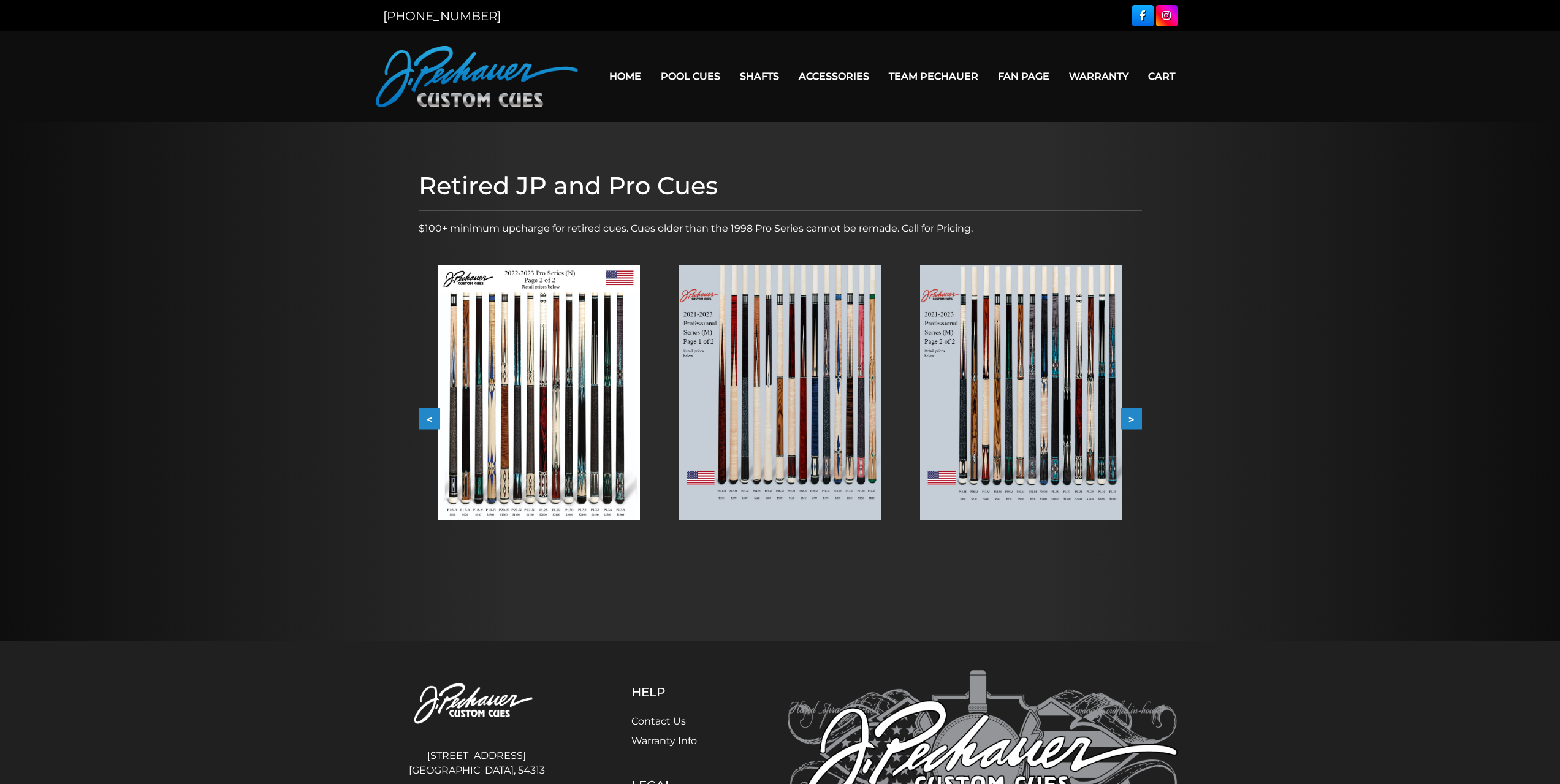
click at [1135, 417] on button ">" at bounding box center [1131, 418] width 21 height 21
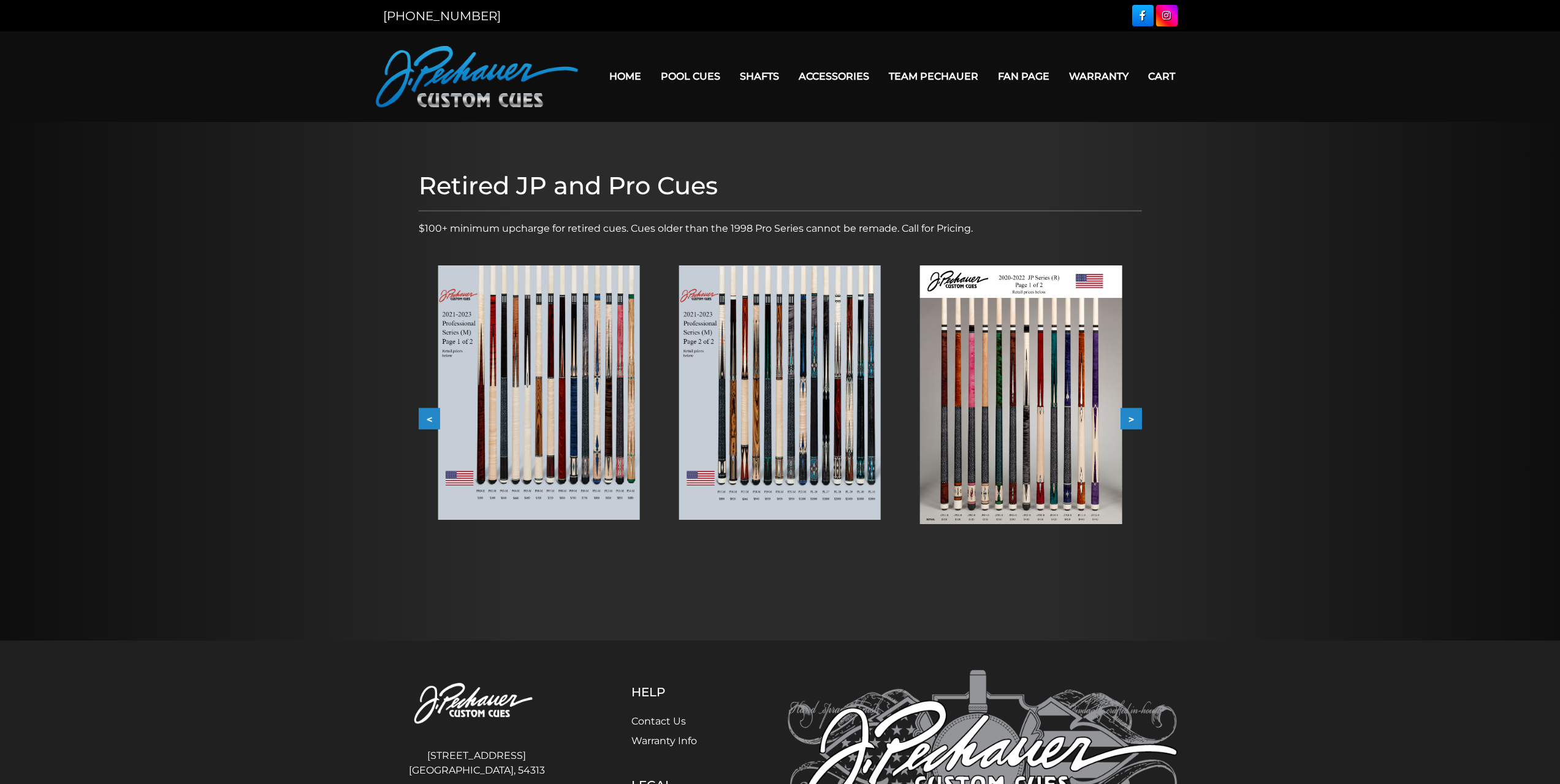
click at [1135, 417] on button ">" at bounding box center [1131, 418] width 21 height 21
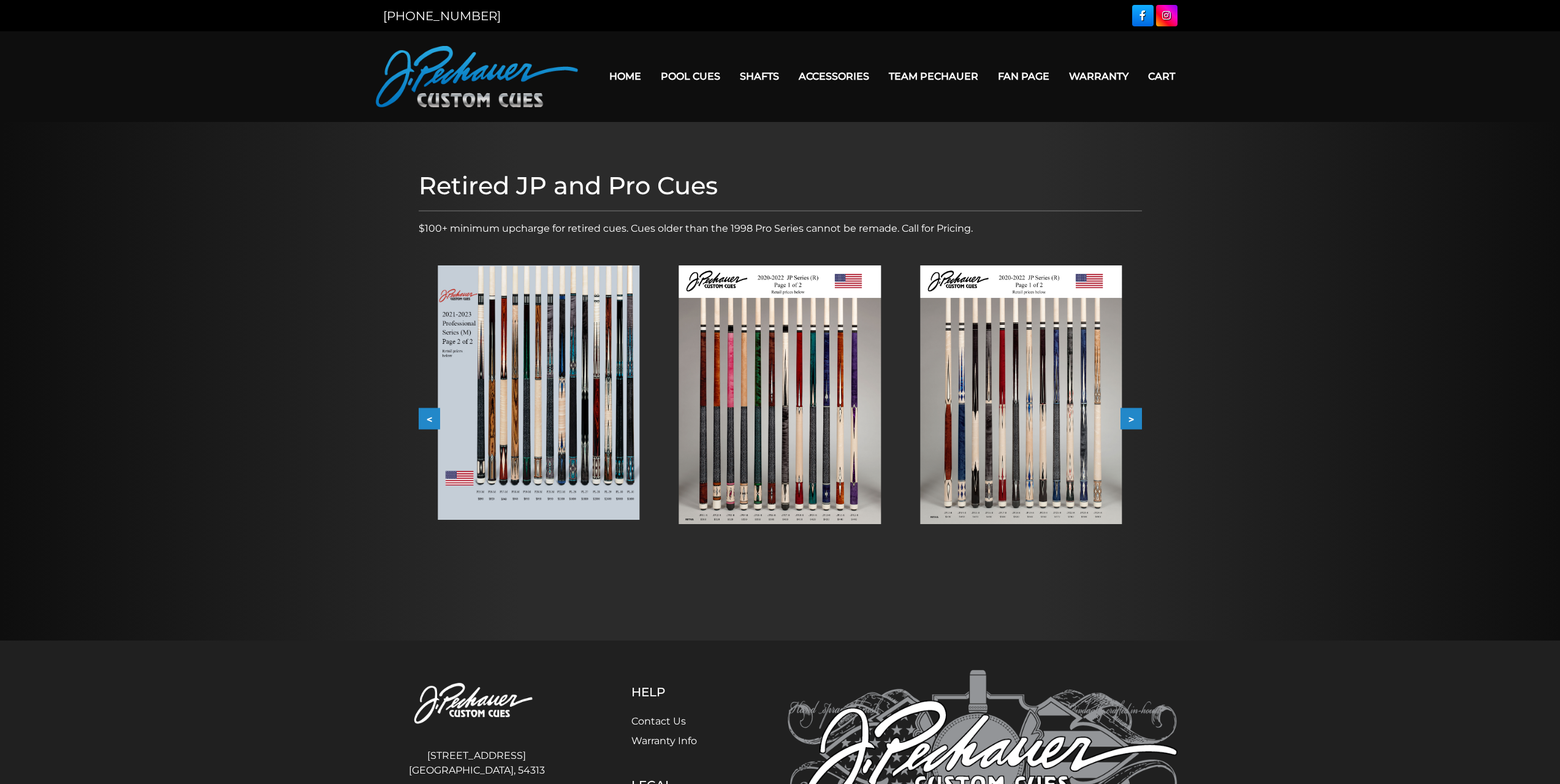
click at [966, 394] on img at bounding box center [1020, 394] width 202 height 259
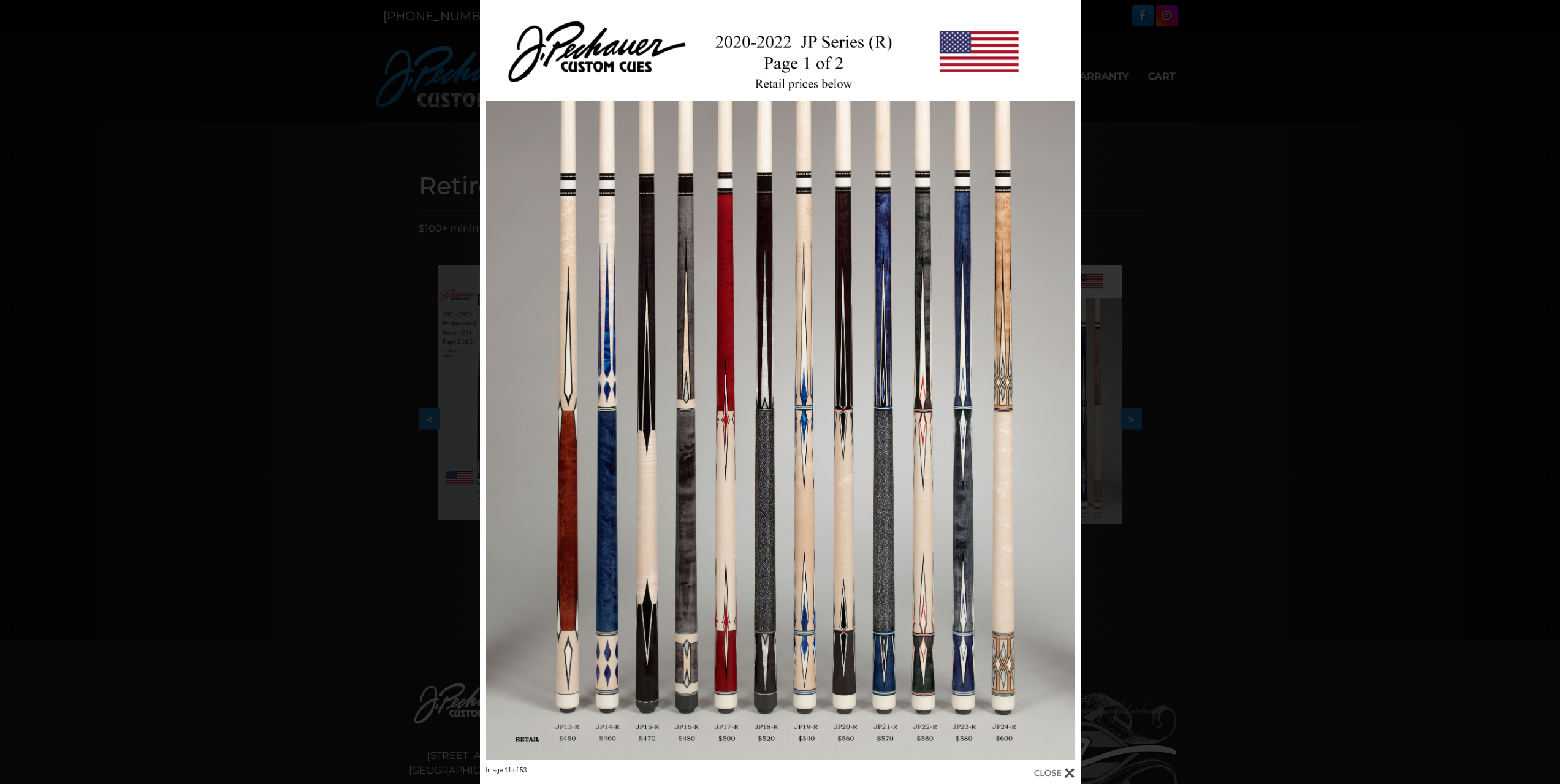
click at [1061, 380] on link at bounding box center [945, 383] width 270 height 766
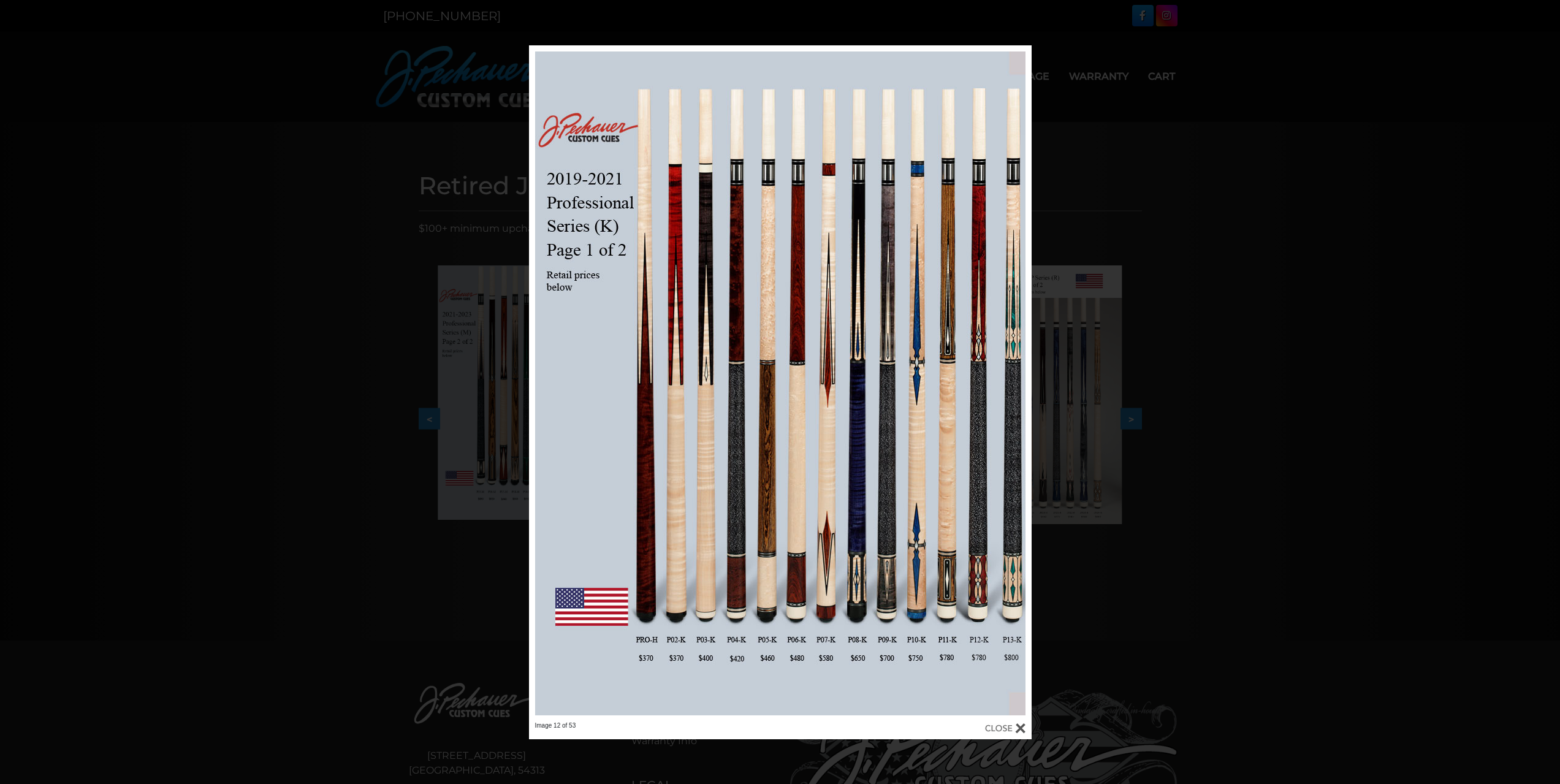
click at [480, 368] on div "Image 12 of 53" at bounding box center [780, 392] width 1560 height 693
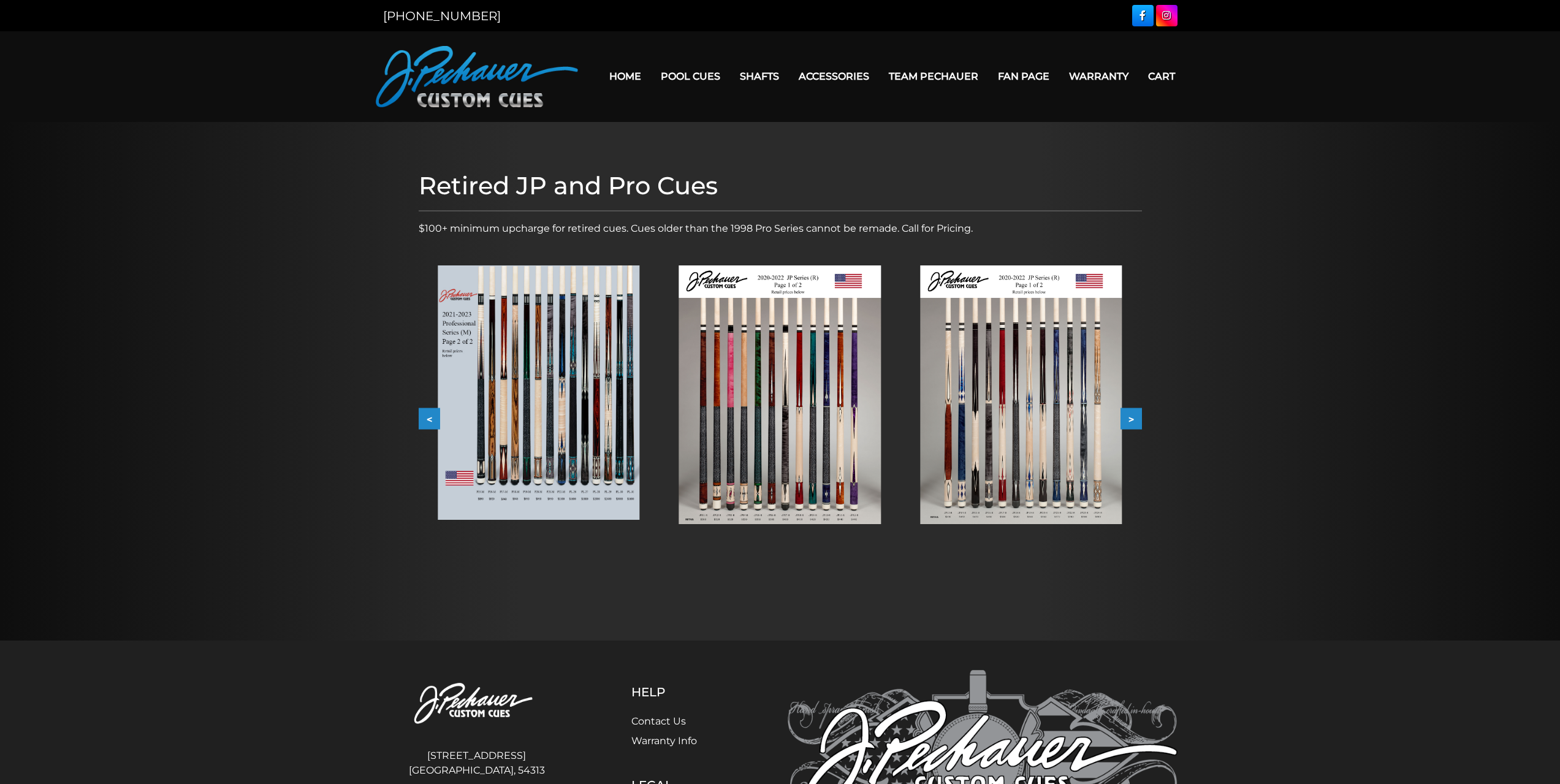
click at [1011, 406] on img at bounding box center [1020, 394] width 202 height 259
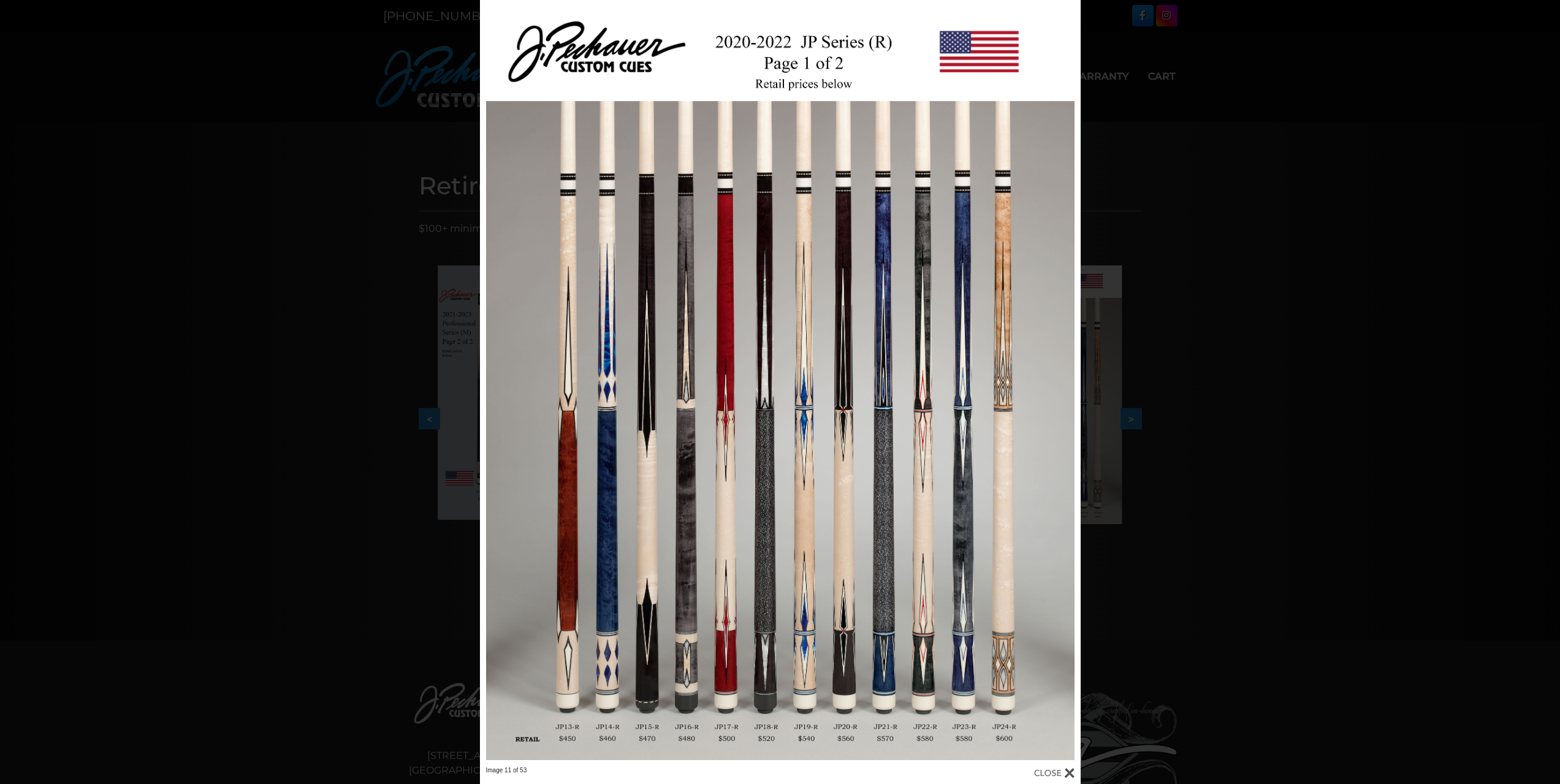
click at [1137, 412] on div "Image 11 of 53" at bounding box center [780, 392] width 1560 height 784
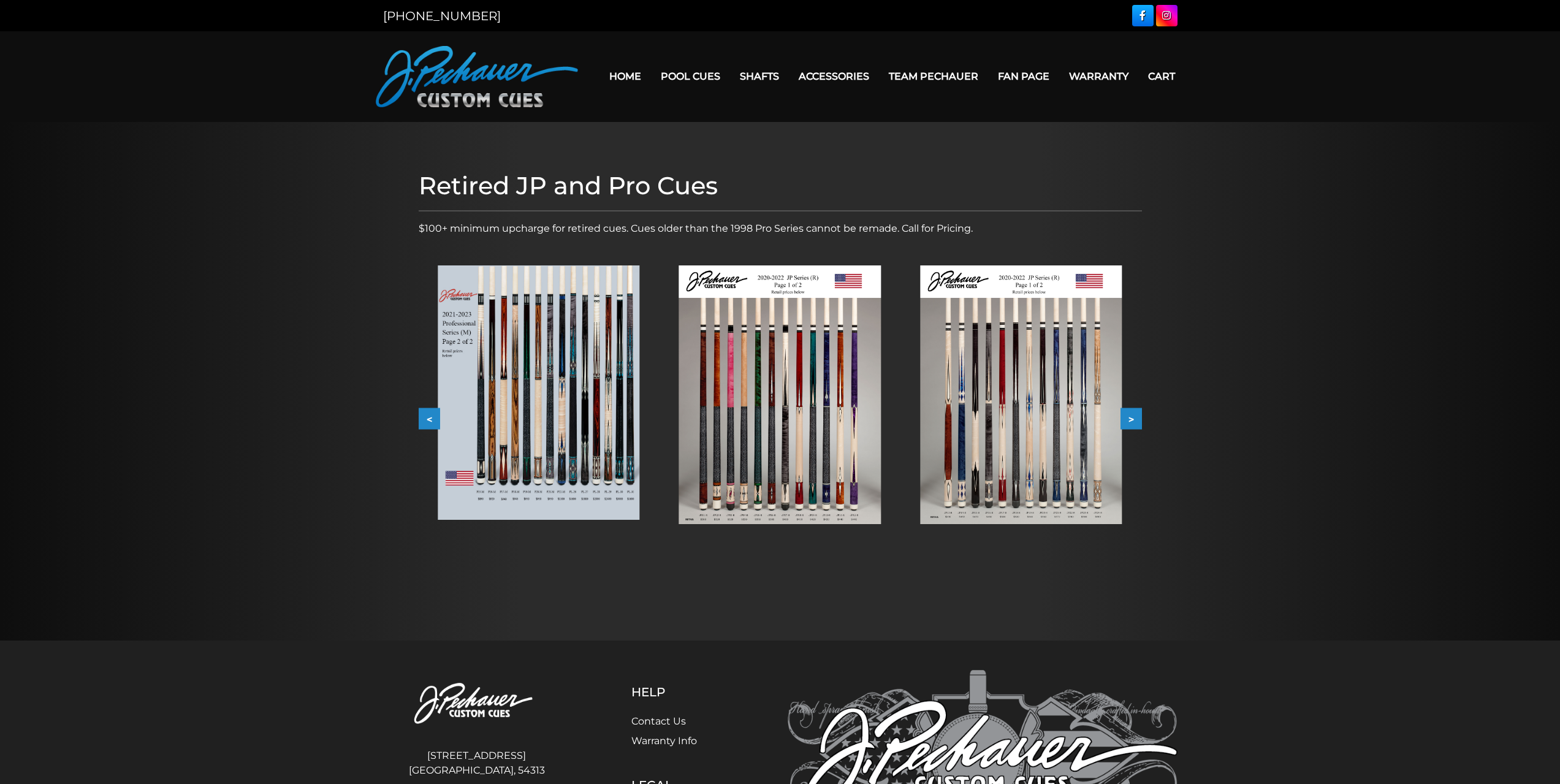
click at [1135, 413] on button ">" at bounding box center [1131, 418] width 21 height 21
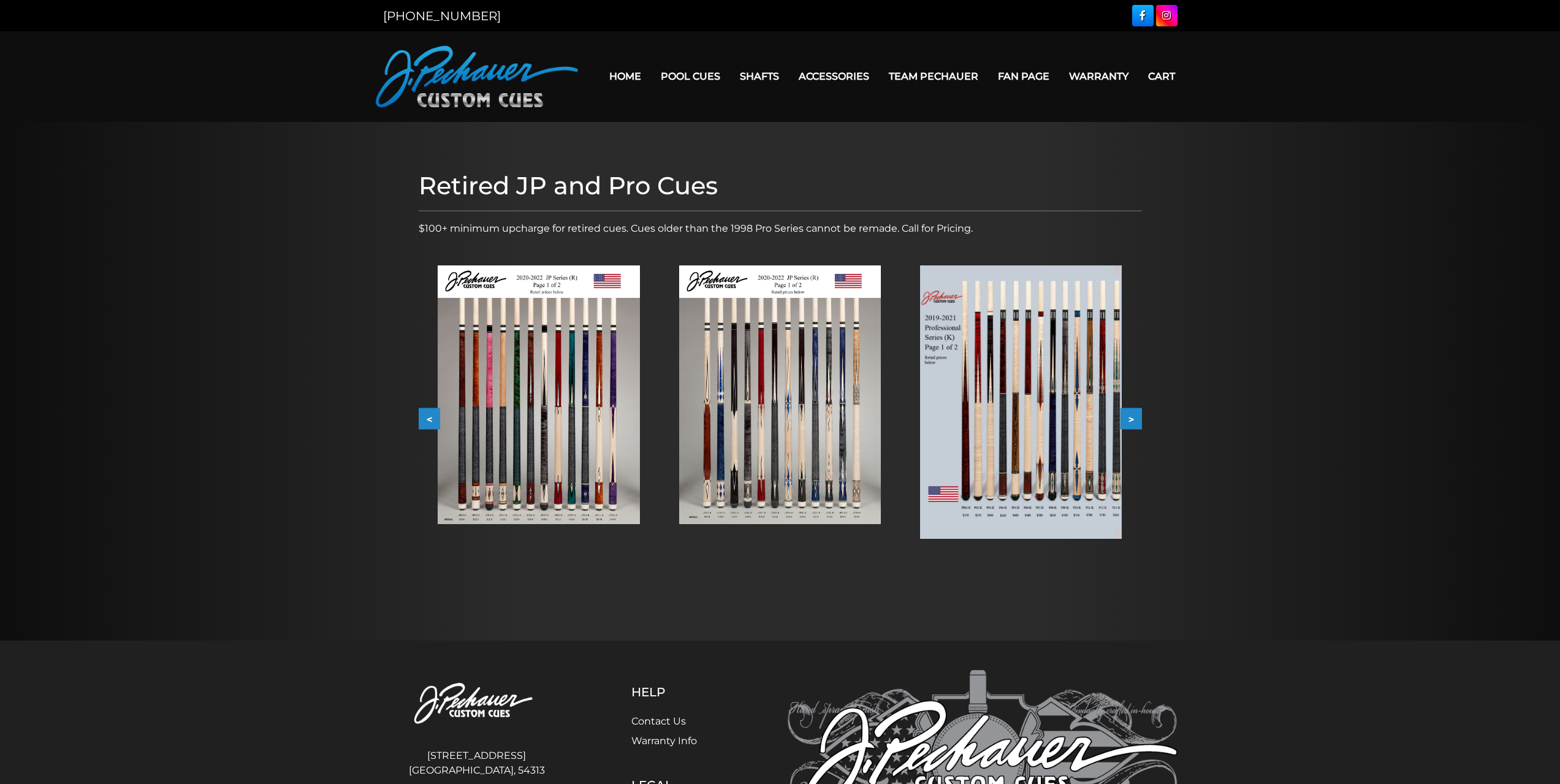
click at [1135, 413] on button ">" at bounding box center [1131, 418] width 21 height 21
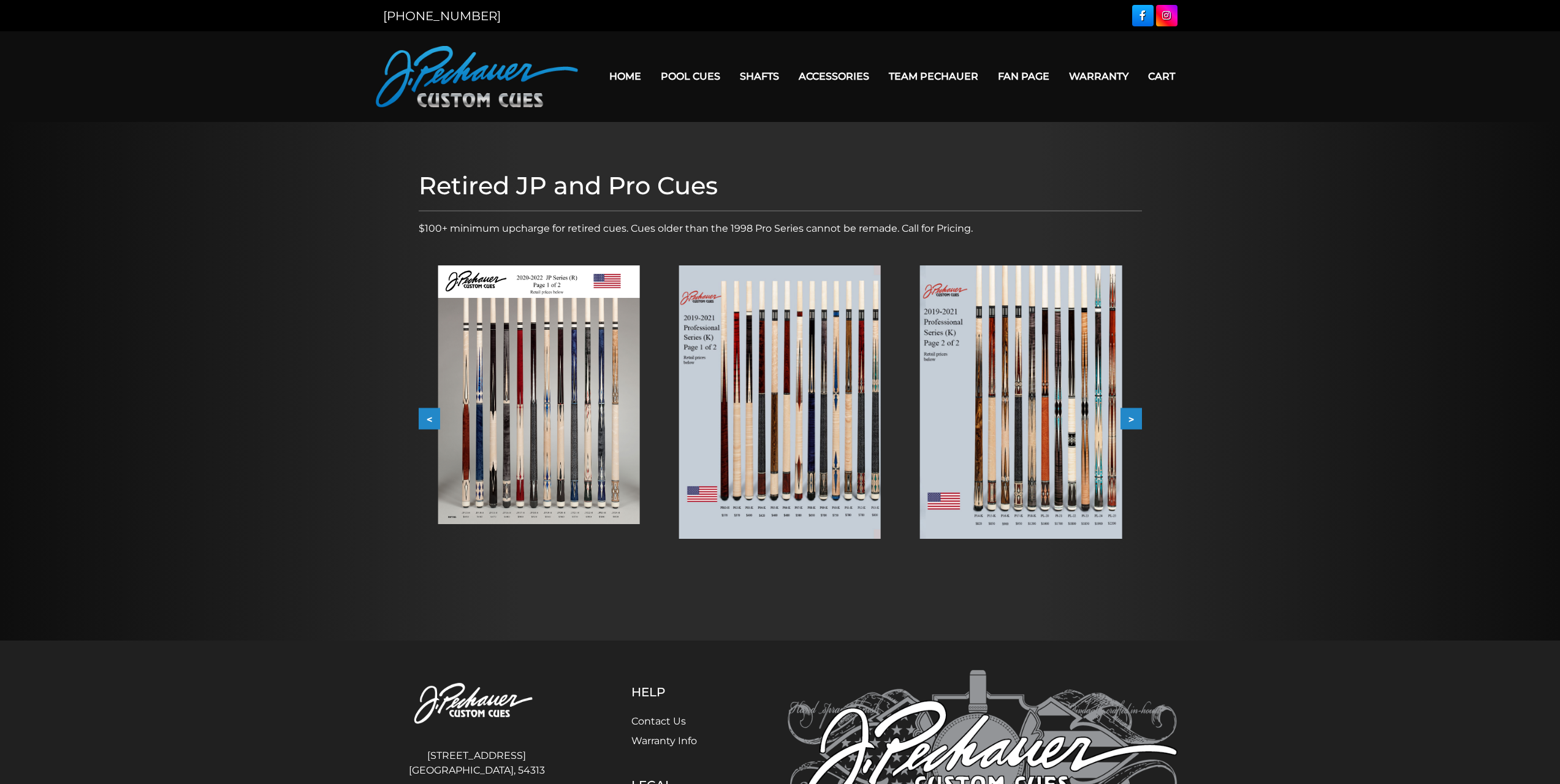
click at [1135, 413] on button ">" at bounding box center [1131, 418] width 21 height 21
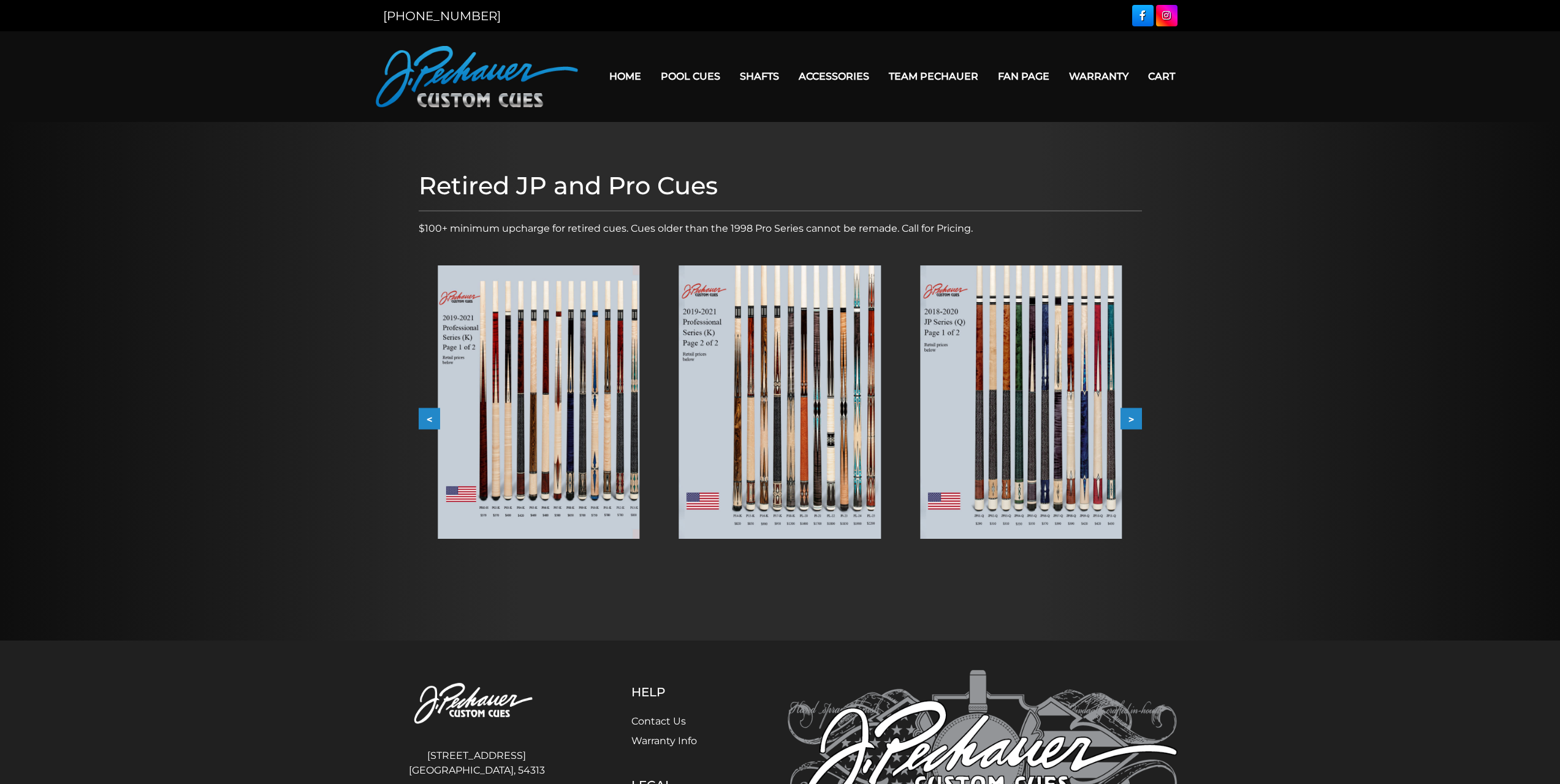
click at [1135, 413] on button ">" at bounding box center [1131, 418] width 21 height 21
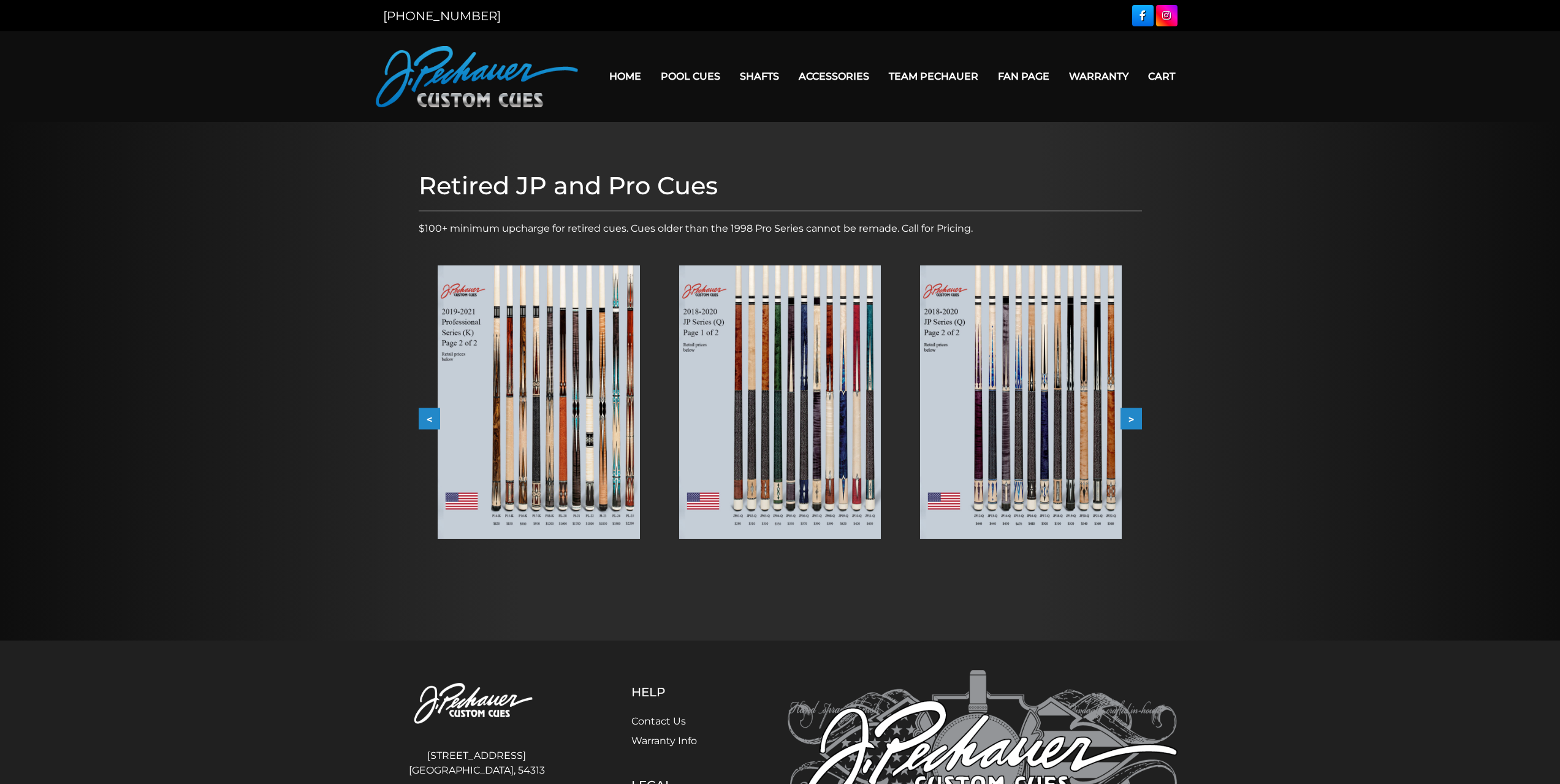
click at [1135, 413] on button ">" at bounding box center [1131, 418] width 21 height 21
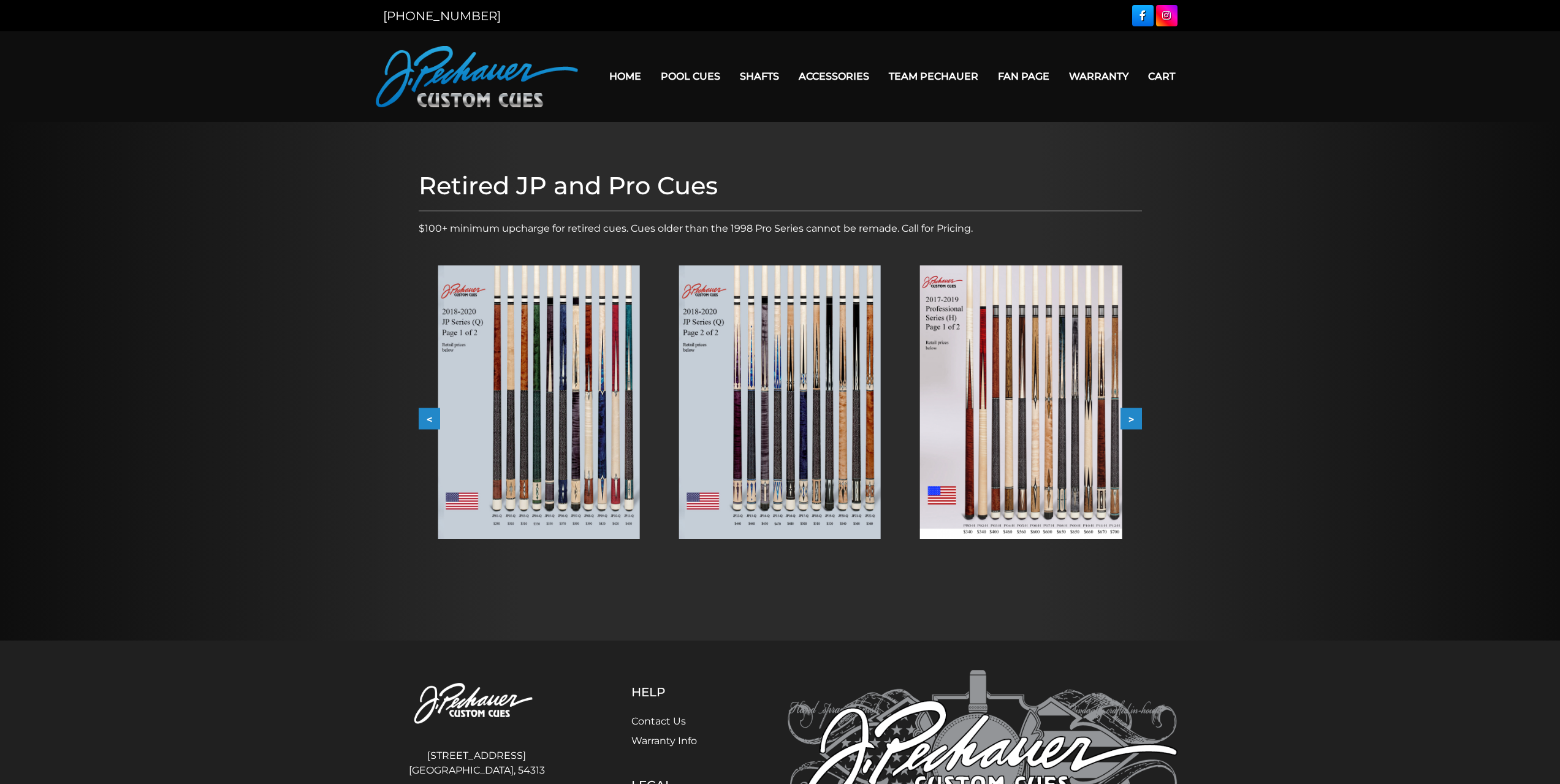
click at [1135, 413] on button ">" at bounding box center [1131, 418] width 21 height 21
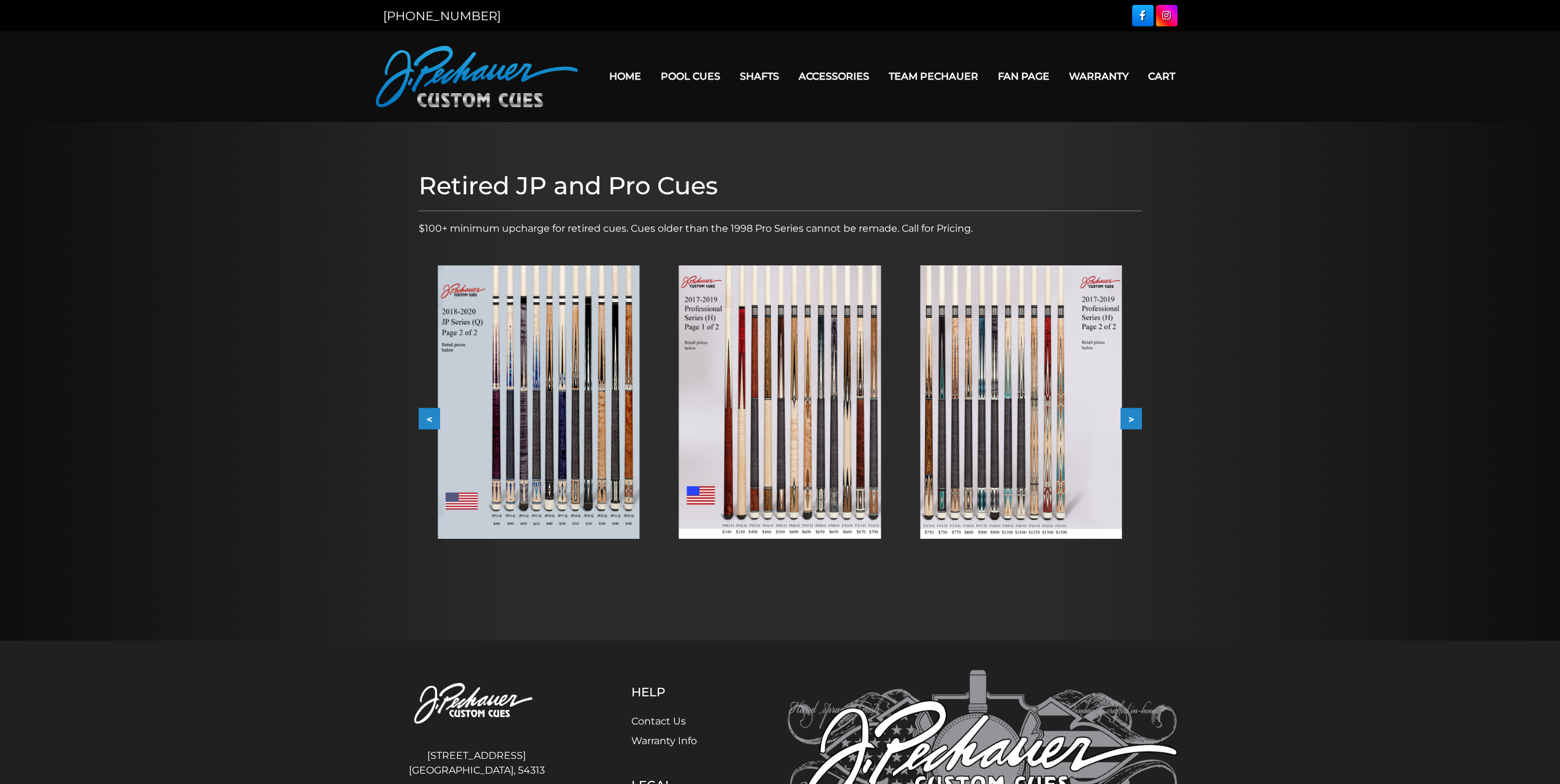
click at [1135, 413] on button ">" at bounding box center [1131, 418] width 21 height 21
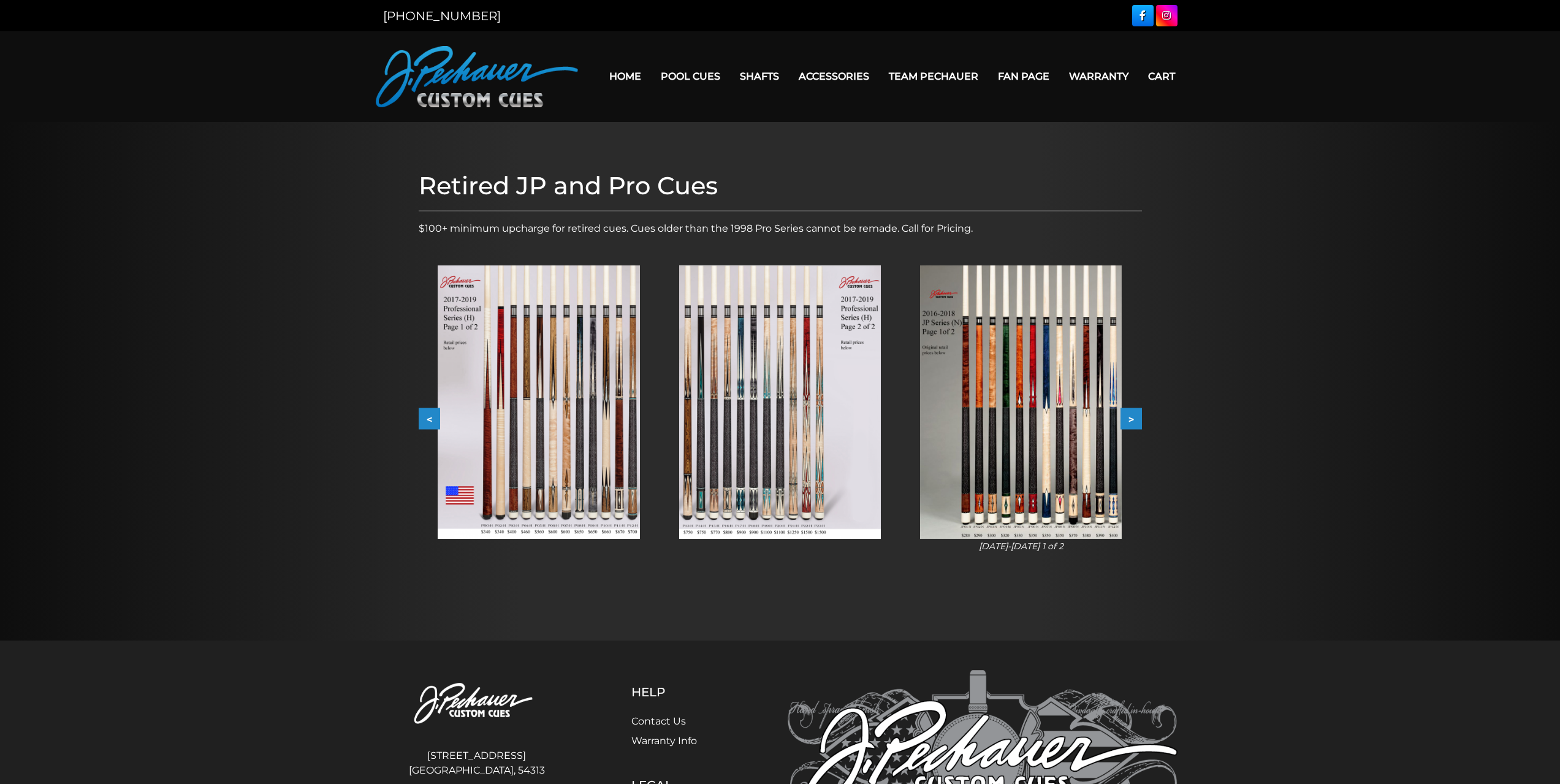
click at [1135, 413] on button ">" at bounding box center [1131, 418] width 21 height 21
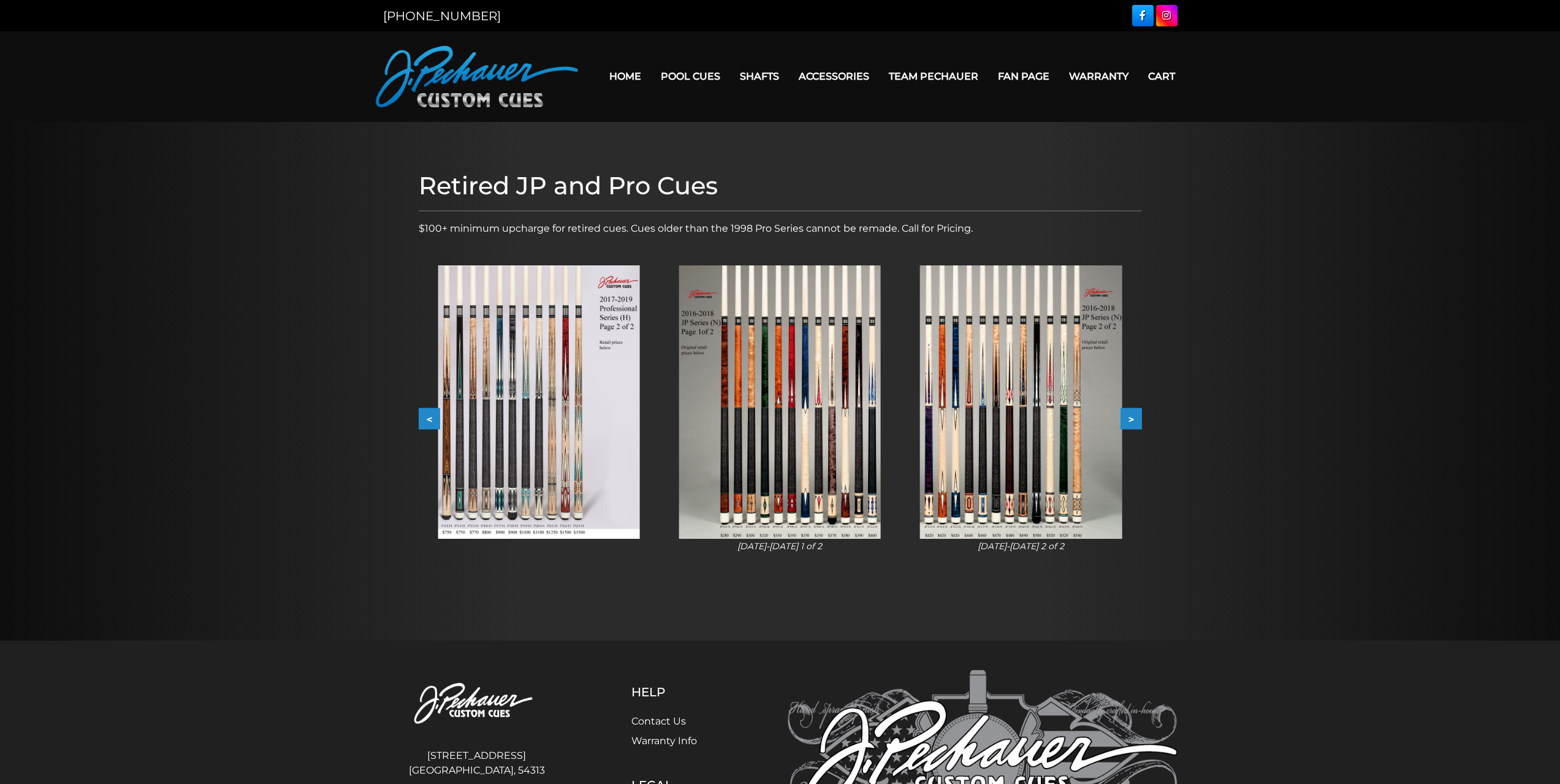
click at [1135, 413] on button ">" at bounding box center [1131, 418] width 21 height 21
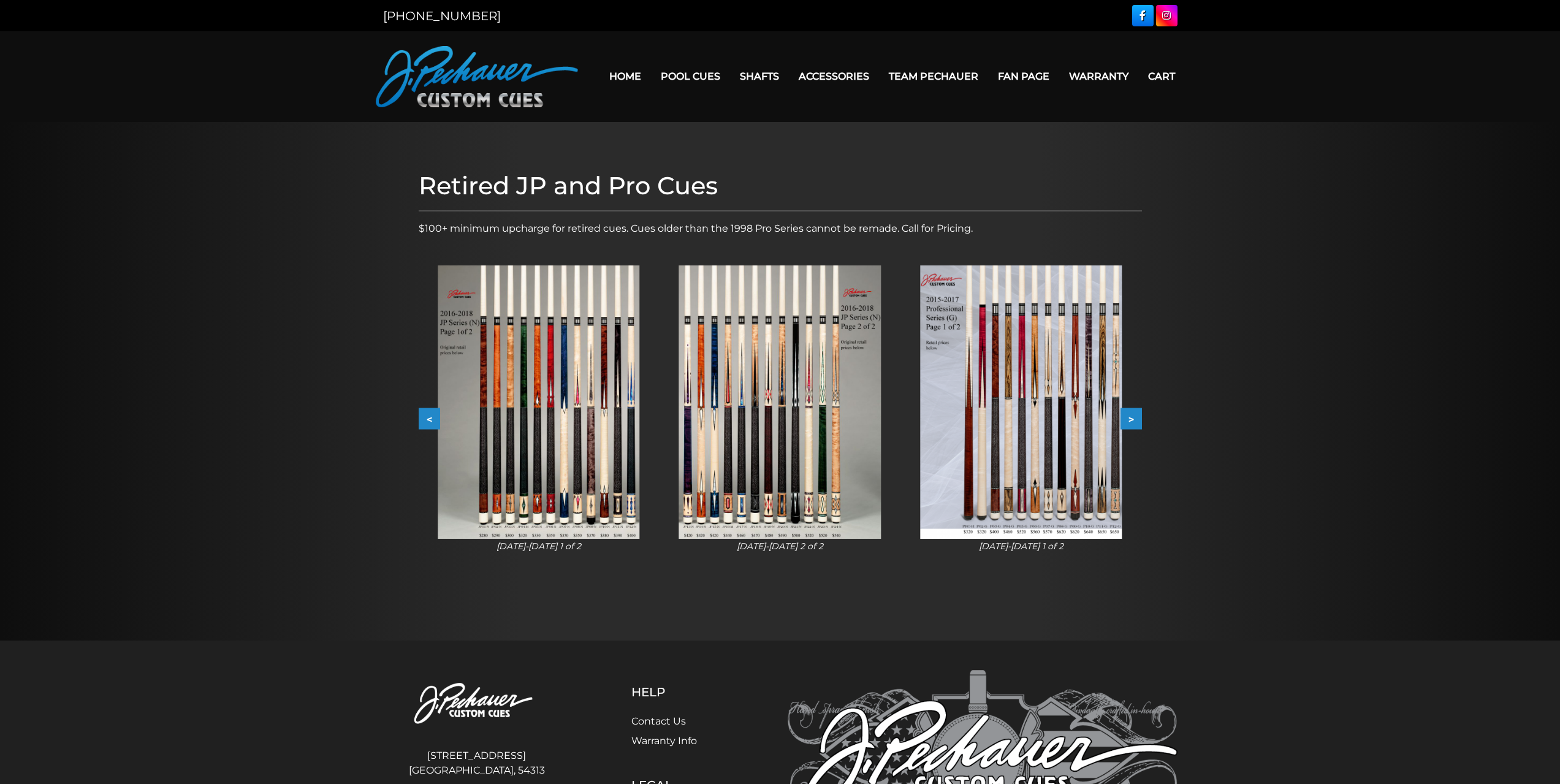
click at [1135, 413] on button ">" at bounding box center [1131, 418] width 21 height 21
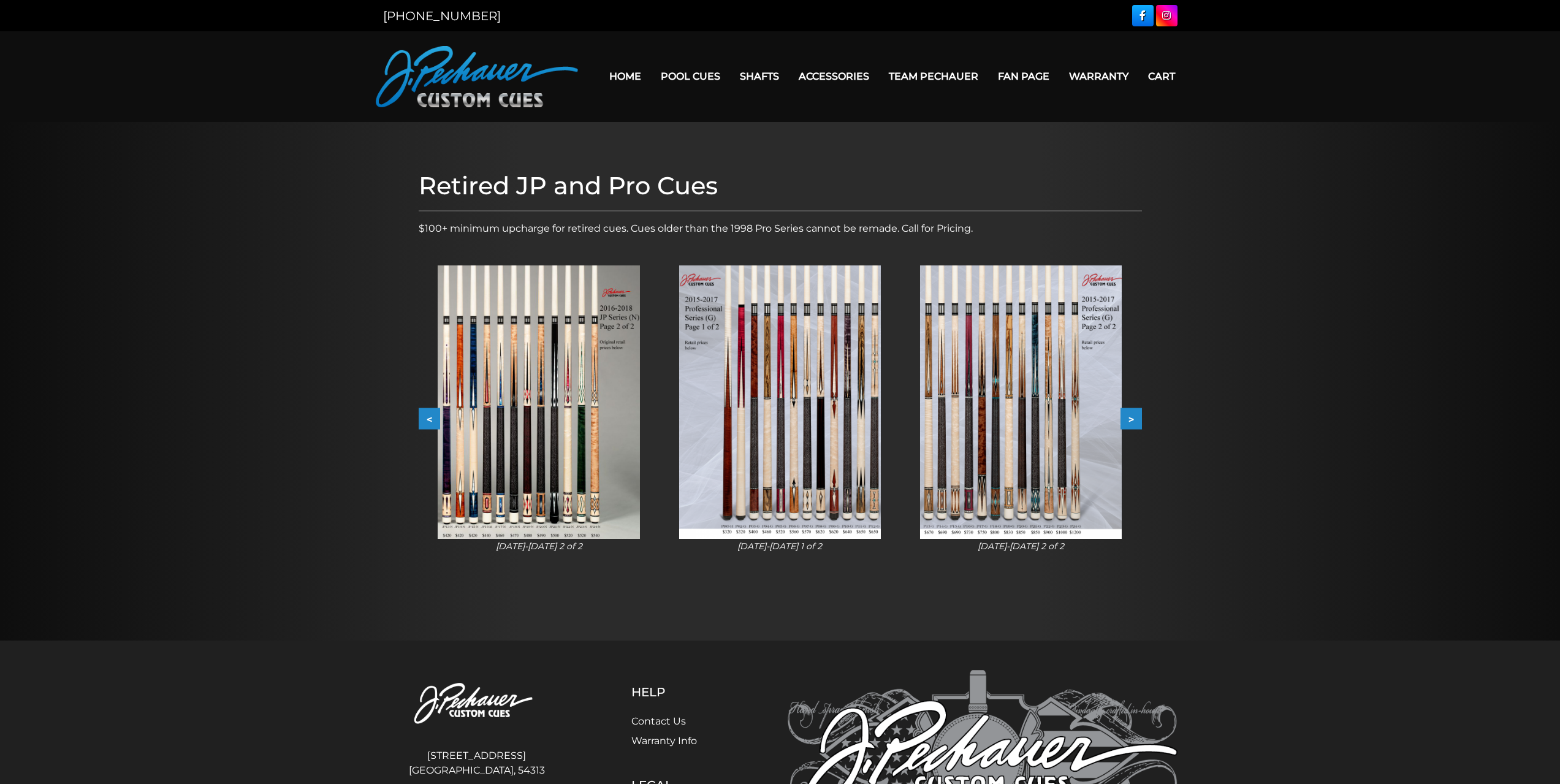
click at [1135, 413] on button ">" at bounding box center [1131, 418] width 21 height 21
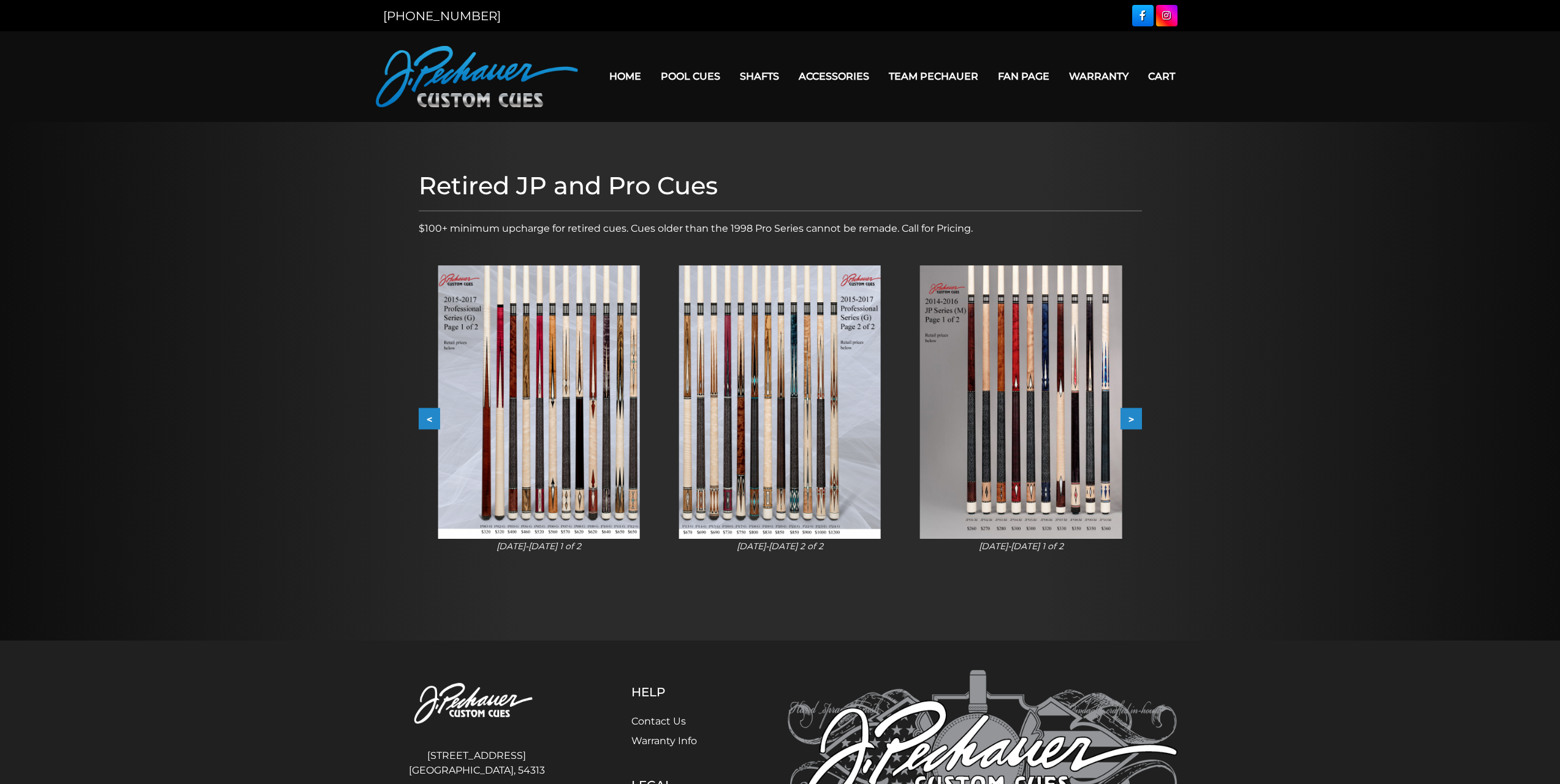
click at [1135, 413] on button ">" at bounding box center [1131, 418] width 21 height 21
